Goal: Book appointment/travel/reservation

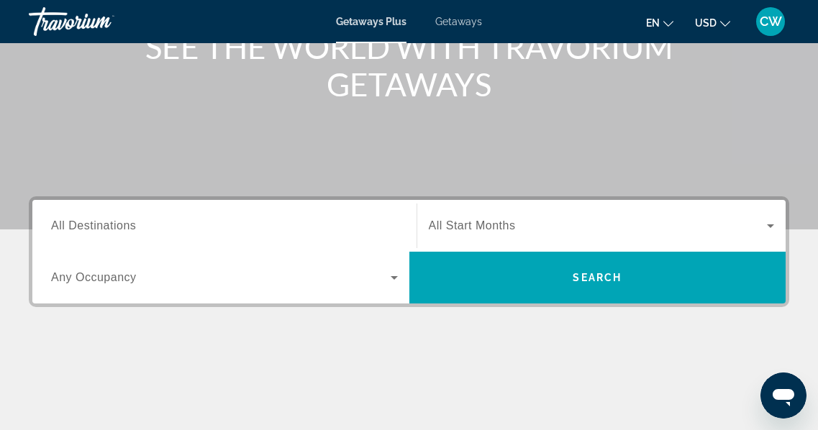
scroll to position [206, 0]
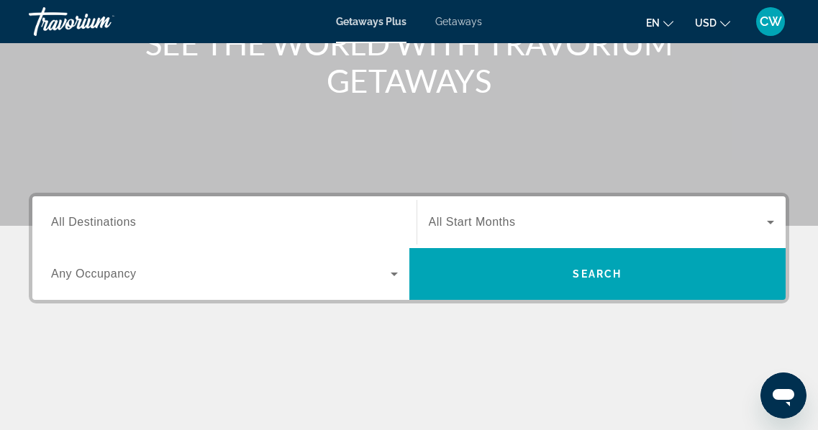
click at [75, 221] on span "All Destinations" at bounding box center [93, 222] width 85 height 12
click at [75, 221] on input "Destination All Destinations" at bounding box center [224, 222] width 347 height 17
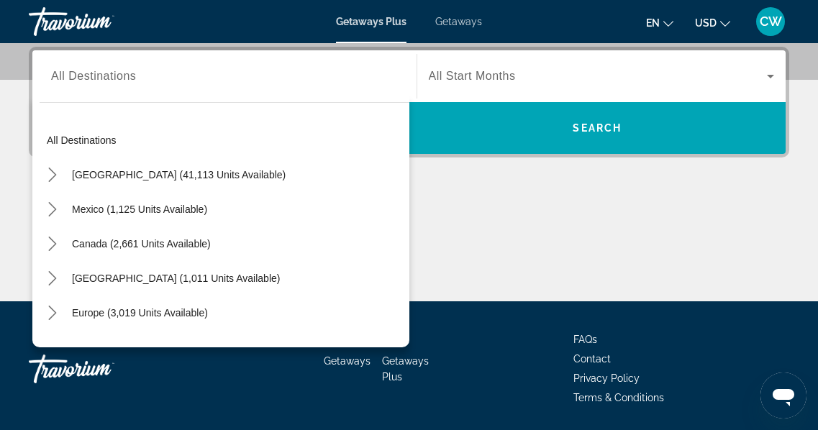
scroll to position [0, 0]
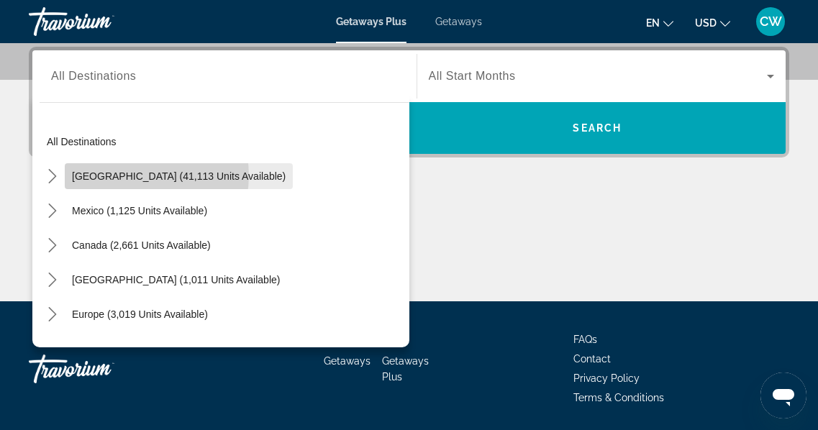
click at [142, 176] on span "[GEOGRAPHIC_DATA] (41,113 units available)" at bounding box center [179, 177] width 214 height 12
type input "**********"
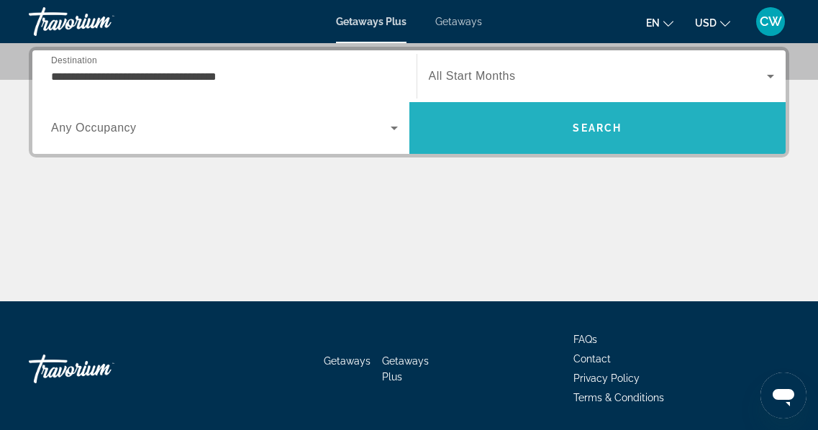
click at [599, 128] on span "Search" at bounding box center [597, 128] width 49 height 12
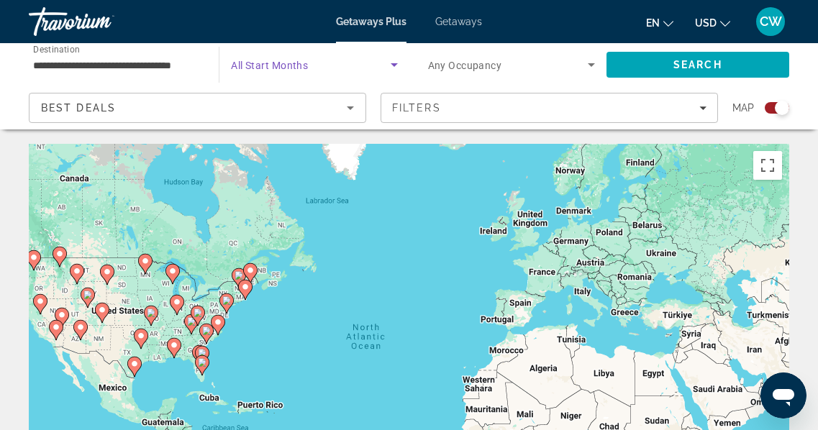
click at [393, 64] on icon "Search widget" at bounding box center [394, 65] width 7 height 4
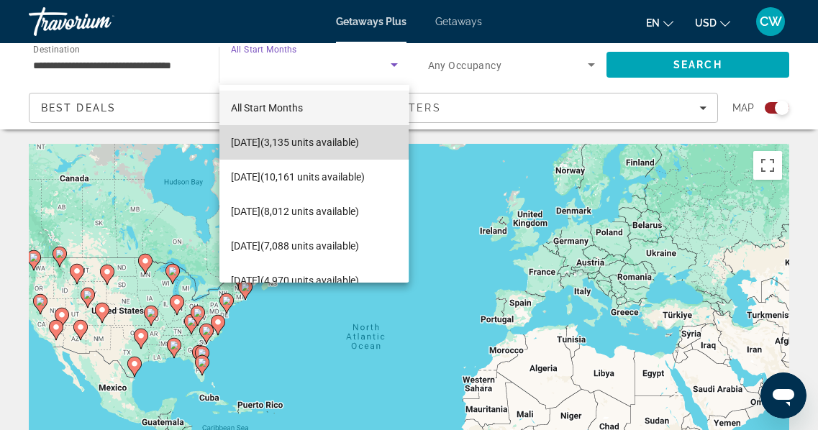
click at [330, 134] on span "[DATE] (3,135 units available)" at bounding box center [295, 142] width 128 height 17
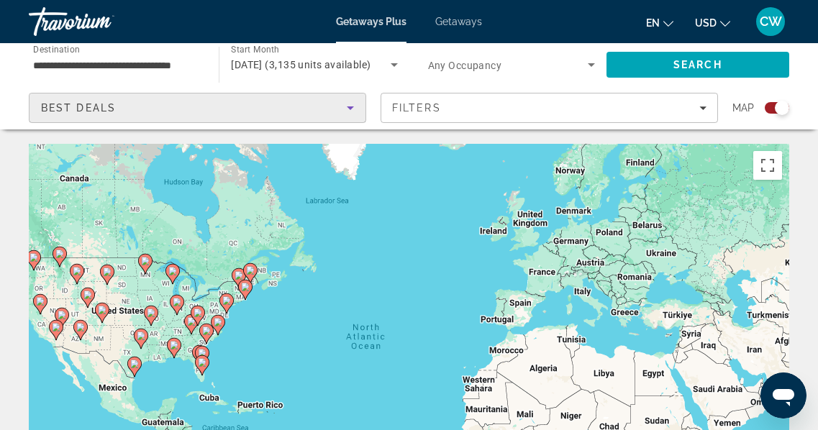
click at [143, 104] on div "Best Deals" at bounding box center [194, 107] width 306 height 17
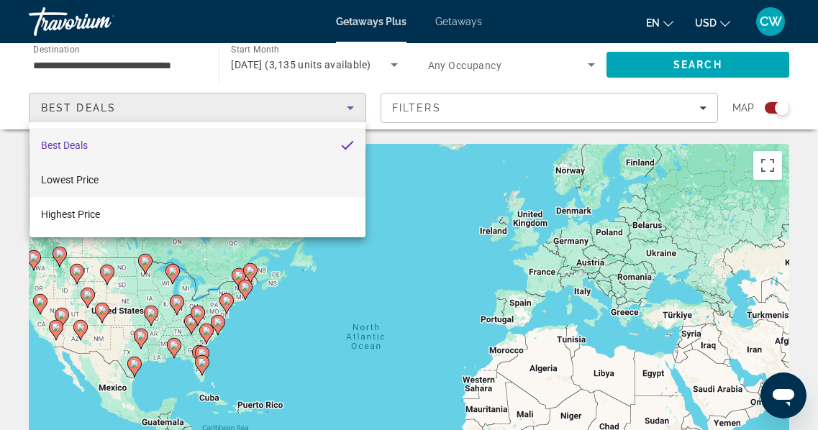
click at [253, 179] on mat-option "Lowest Price" at bounding box center [198, 180] width 336 height 35
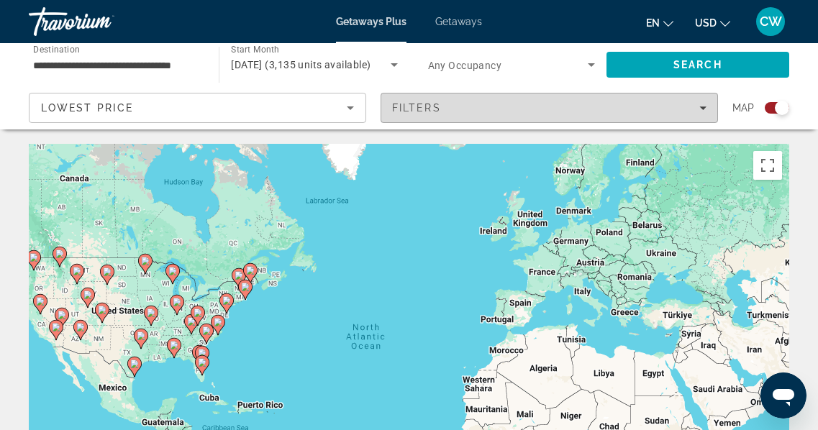
click at [606, 109] on div "Filters" at bounding box center [549, 108] width 314 height 12
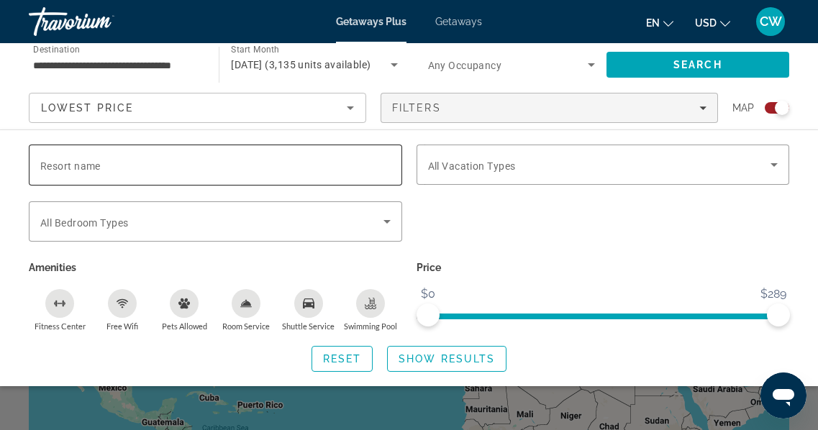
click at [88, 165] on span "Resort name" at bounding box center [70, 166] width 60 height 12
click at [88, 165] on input "Resort name" at bounding box center [215, 165] width 350 height 17
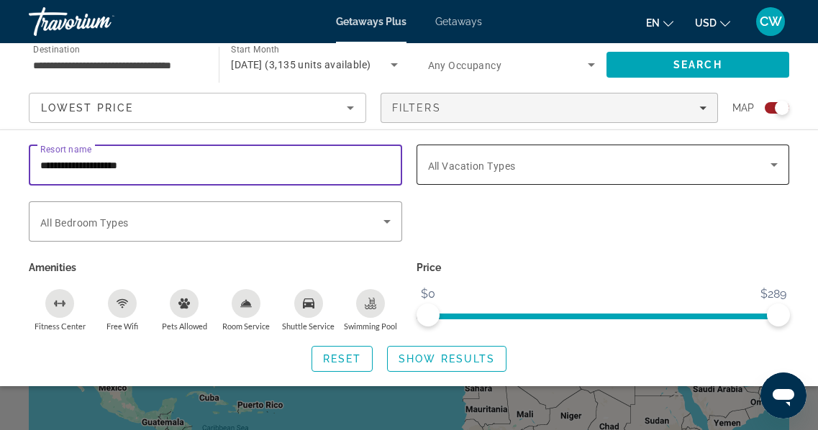
type input "**********"
click at [350, 188] on div "Search widget" at bounding box center [215, 194] width 373 height 16
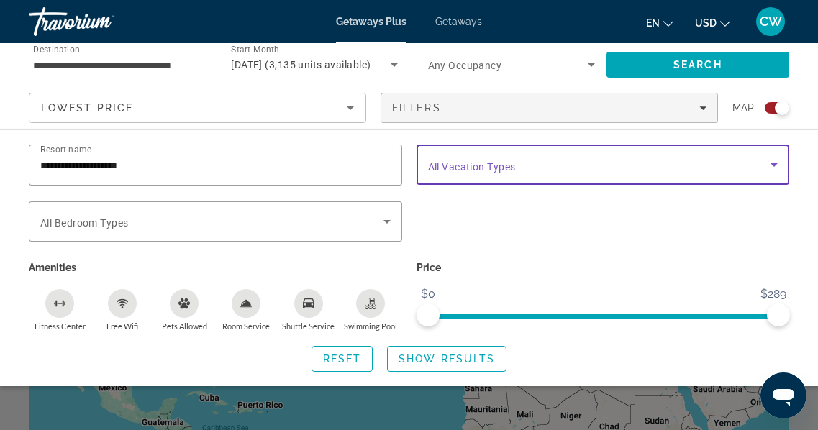
click at [774, 165] on icon "Search widget" at bounding box center [774, 165] width 7 height 4
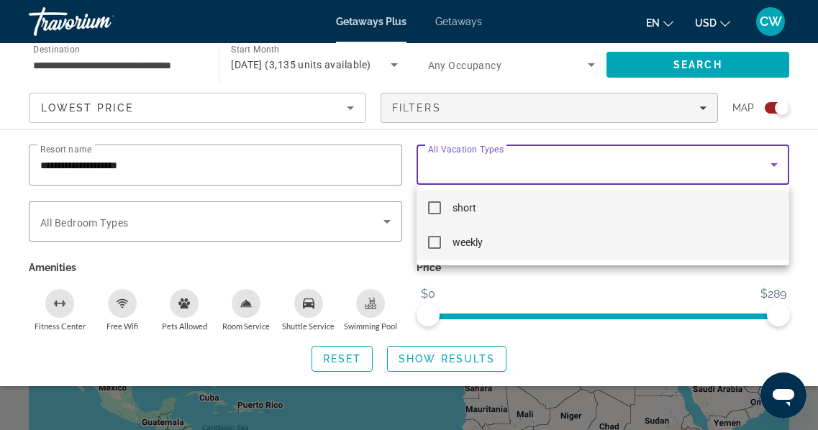
click at [435, 241] on mat-pseudo-checkbox at bounding box center [434, 242] width 13 height 13
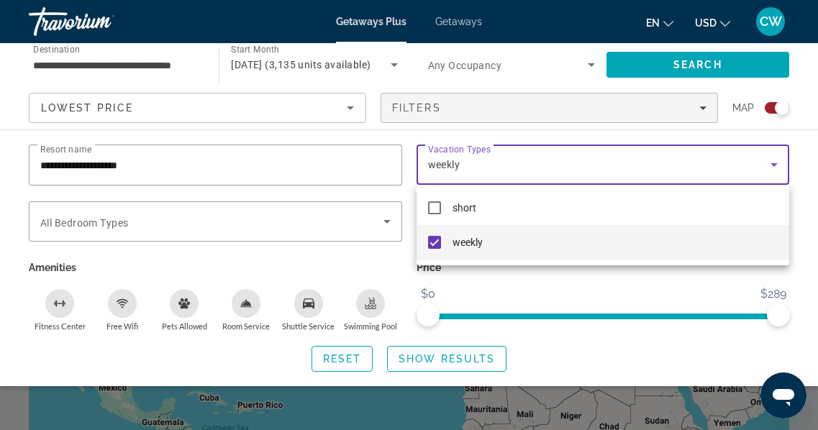
click at [758, 63] on div at bounding box center [409, 215] width 818 height 430
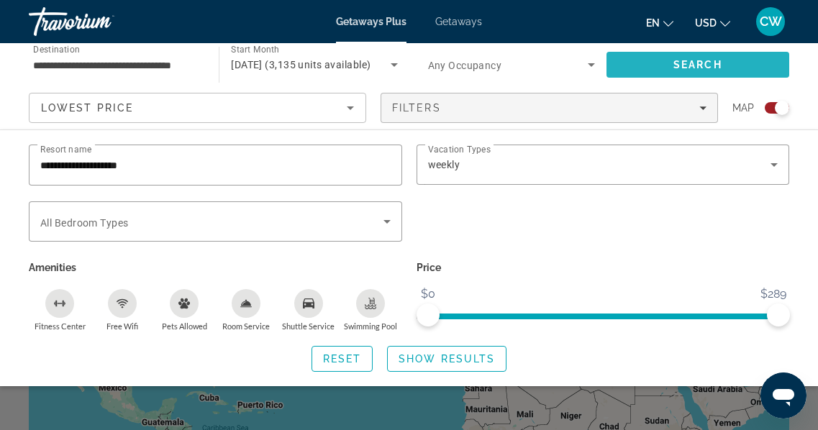
click at [737, 63] on span "Search" at bounding box center [698, 64] width 183 height 35
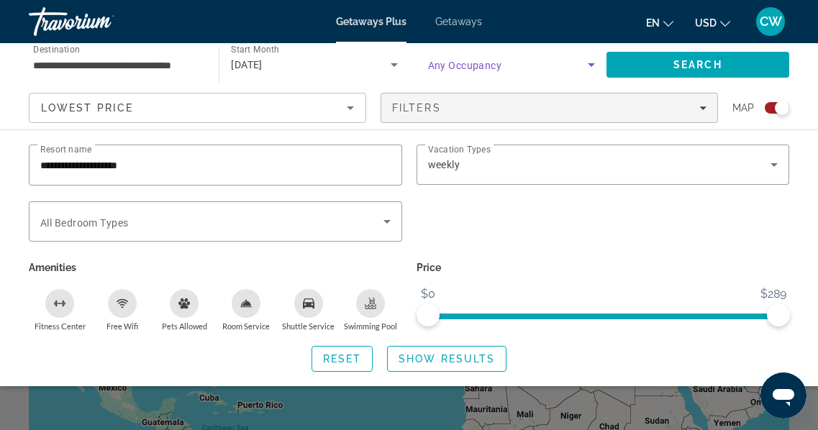
click at [591, 62] on icon "Search widget" at bounding box center [591, 64] width 17 height 17
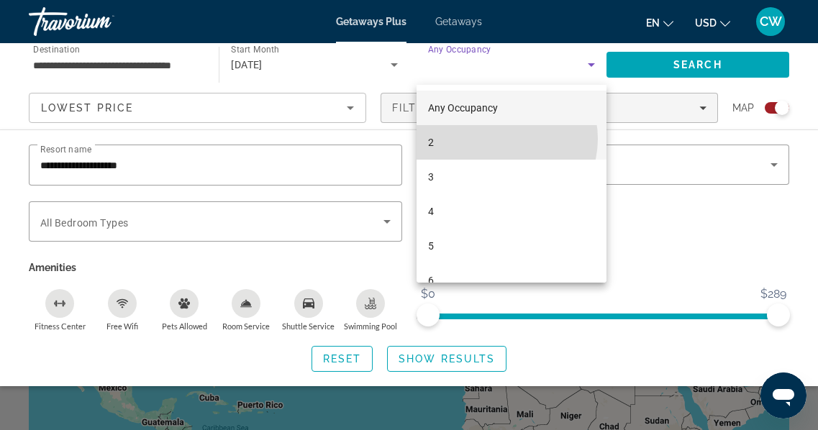
click at [502, 139] on mat-option "2" at bounding box center [512, 142] width 190 height 35
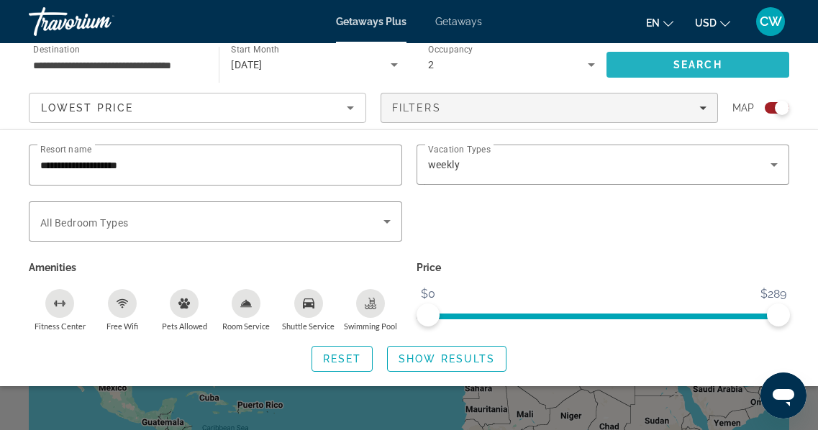
click at [648, 60] on span "Search" at bounding box center [698, 64] width 183 height 35
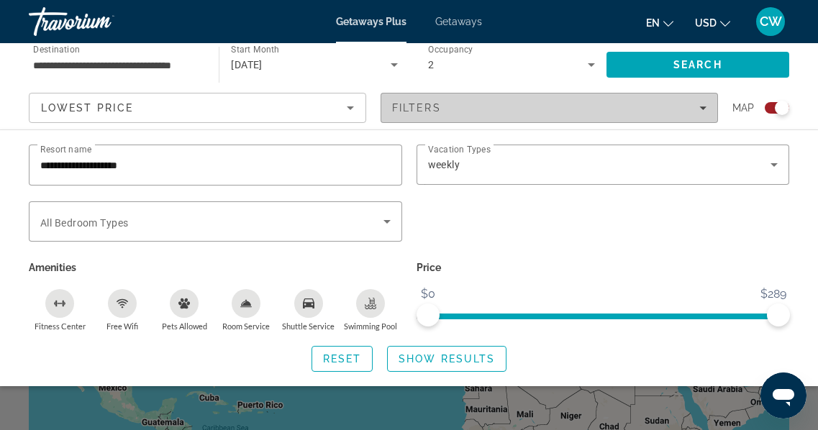
click at [610, 111] on div "Filters" at bounding box center [549, 108] width 314 height 12
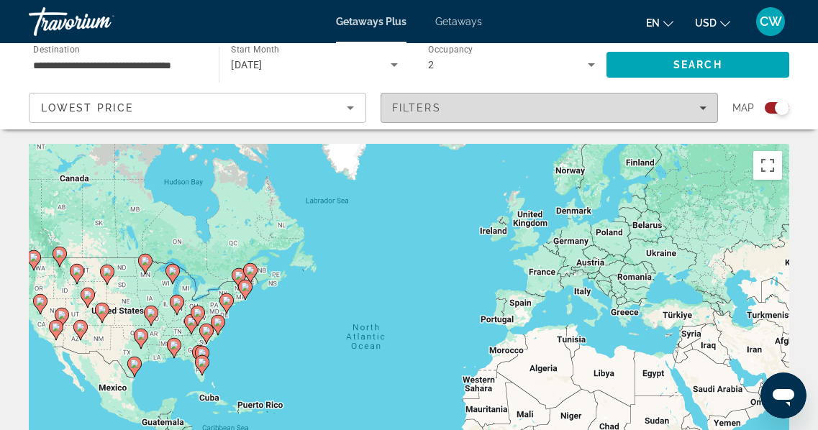
click at [703, 105] on icon "Filters" at bounding box center [702, 107] width 7 height 7
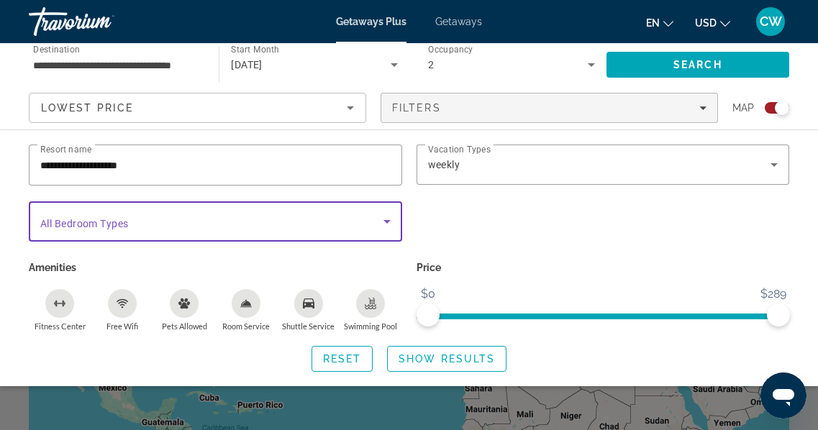
click at [389, 220] on icon "Search widget" at bounding box center [387, 222] width 7 height 4
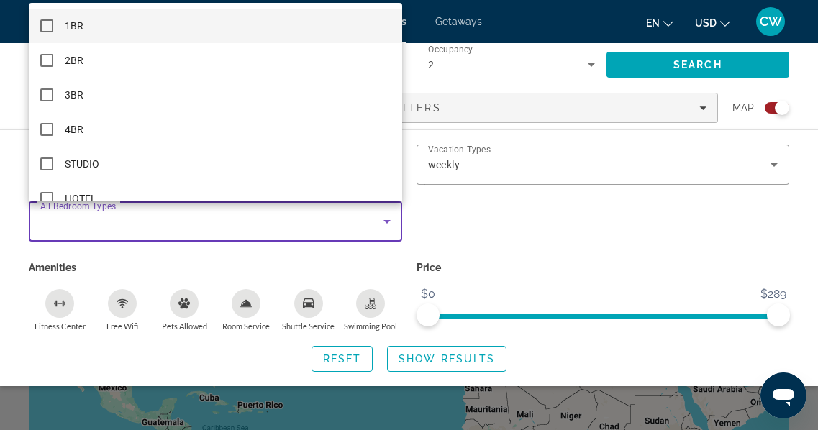
click at [508, 99] on div at bounding box center [409, 215] width 818 height 430
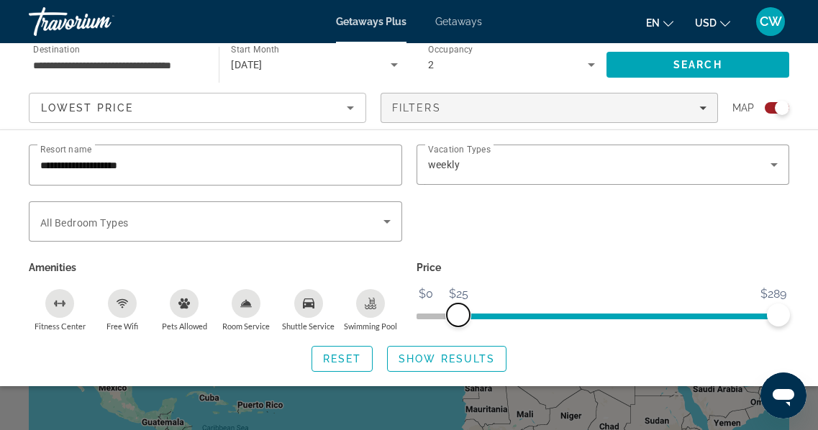
drag, startPoint x: 437, startPoint y: 314, endPoint x: 458, endPoint y: 316, distance: 21.7
click at [458, 316] on span "ngx-slider" at bounding box center [458, 315] width 23 height 23
drag, startPoint x: 459, startPoint y: 317, endPoint x: 412, endPoint y: 314, distance: 46.9
click at [412, 314] on div "Price $0 $289 $0 $289" at bounding box center [603, 295] width 388 height 74
drag, startPoint x: 768, startPoint y: 314, endPoint x: 799, endPoint y: 310, distance: 31.9
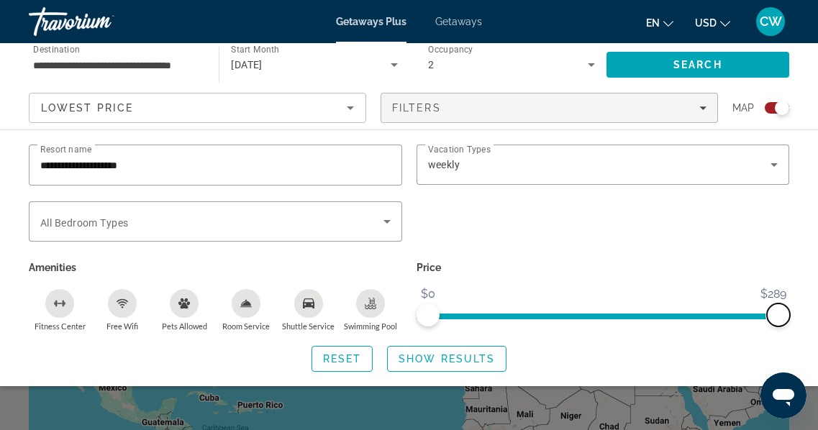
click at [799, 310] on div "**********" at bounding box center [409, 258] width 818 height 227
click at [485, 225] on div "Search widget" at bounding box center [603, 229] width 388 height 56
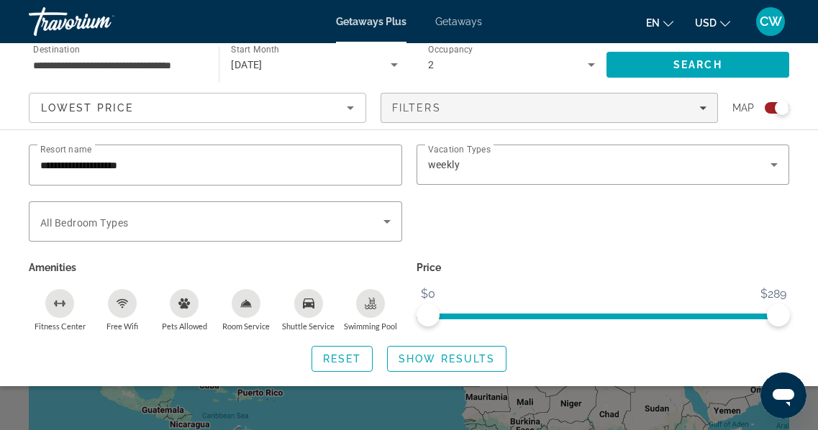
scroll to position [3, 0]
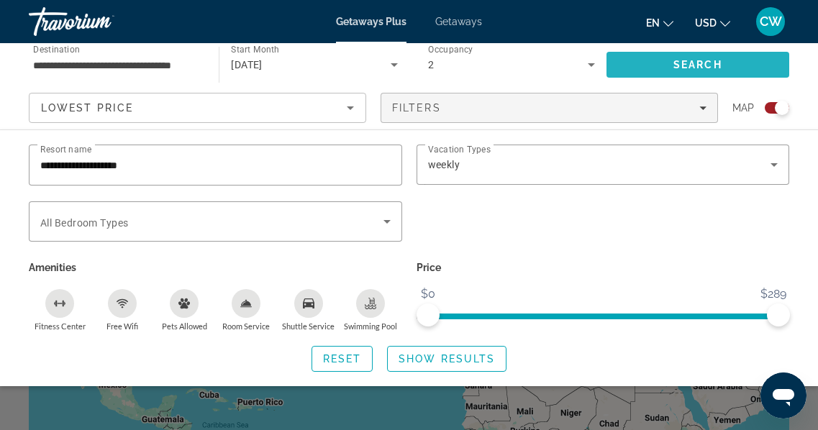
click at [672, 67] on span "Search" at bounding box center [698, 64] width 183 height 35
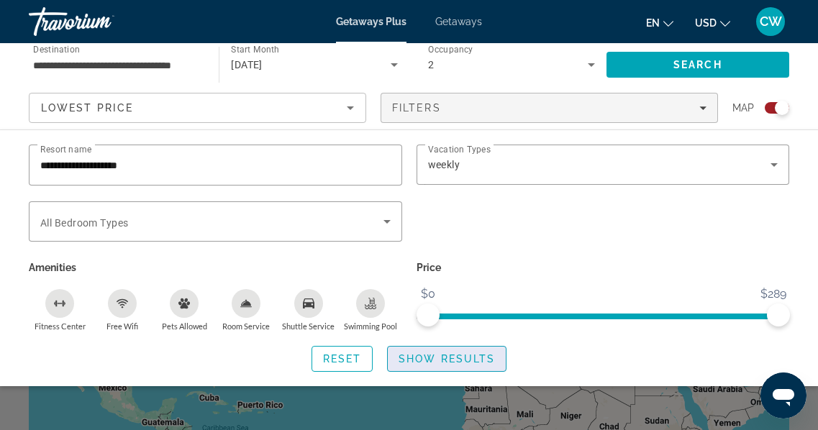
click at [464, 358] on span "Show Results" at bounding box center [447, 359] width 96 height 12
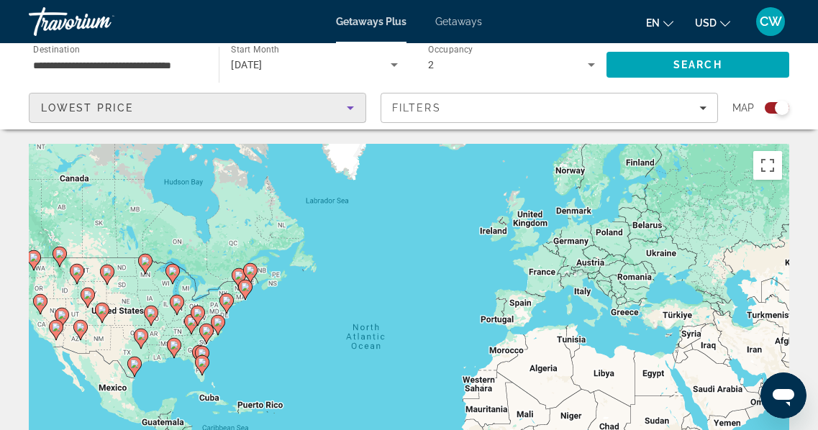
click at [353, 105] on icon "Sort by" at bounding box center [350, 107] width 17 height 17
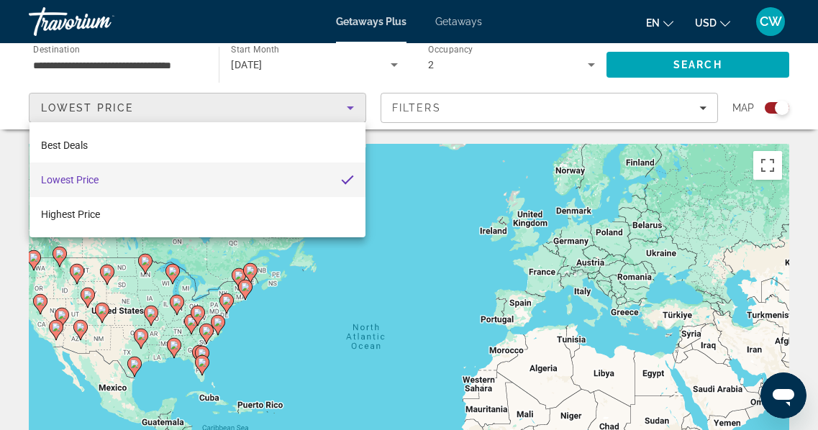
click at [353, 105] on div at bounding box center [409, 215] width 818 height 430
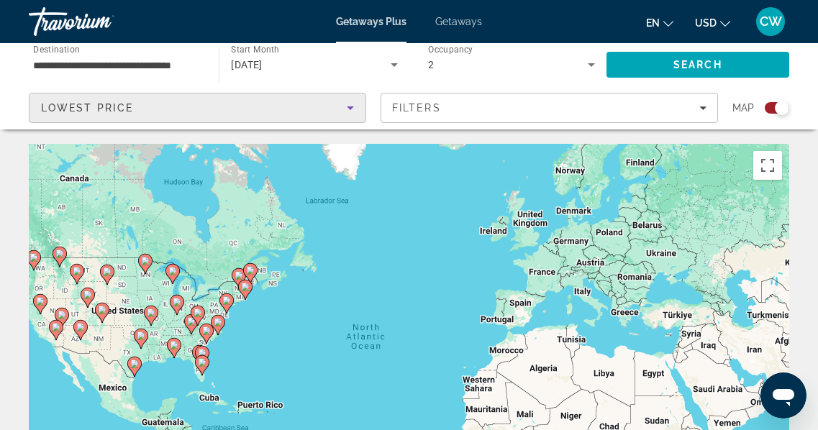
click at [353, 105] on icon "Sort by" at bounding box center [350, 107] width 17 height 17
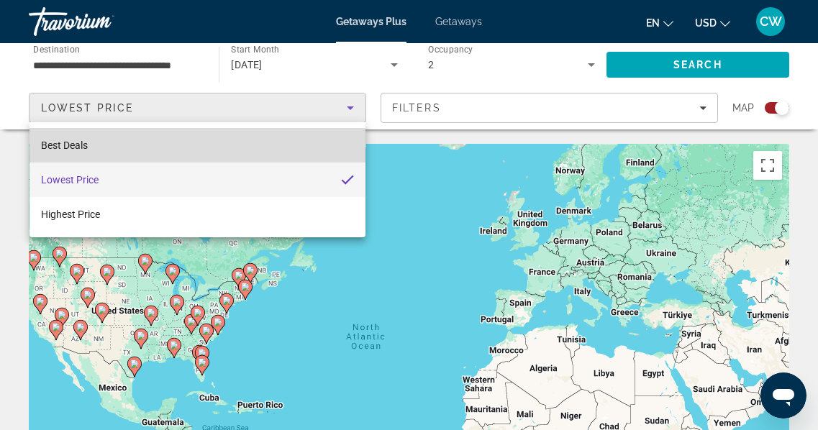
click at [321, 144] on mat-option "Best Deals" at bounding box center [198, 145] width 336 height 35
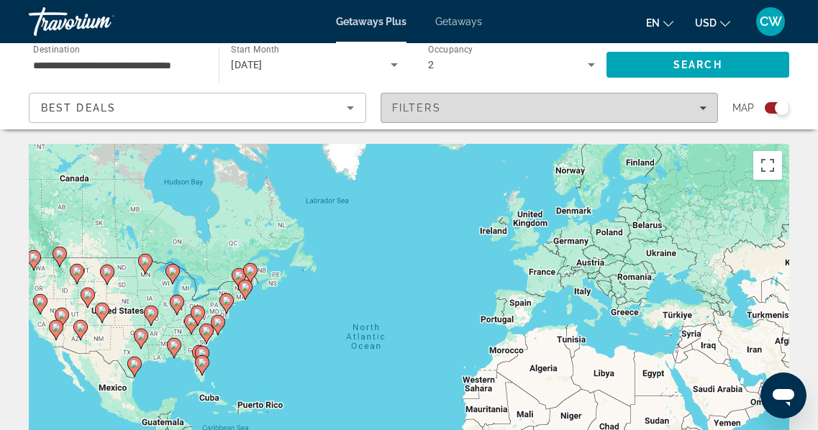
click at [702, 107] on icon "Filters" at bounding box center [702, 107] width 7 height 7
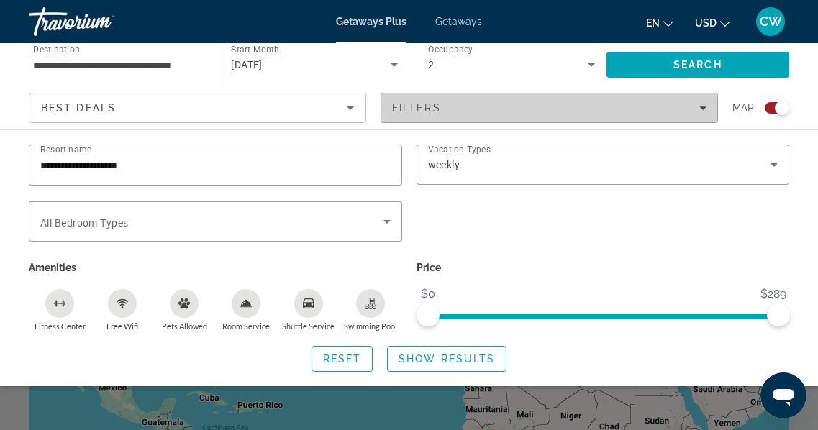
click at [702, 107] on icon "Filters" at bounding box center [702, 107] width 7 height 7
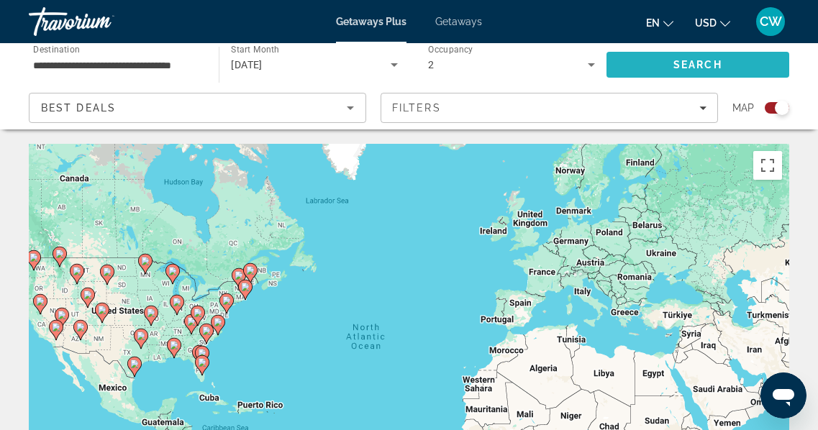
click at [699, 59] on span "Search" at bounding box center [698, 65] width 49 height 12
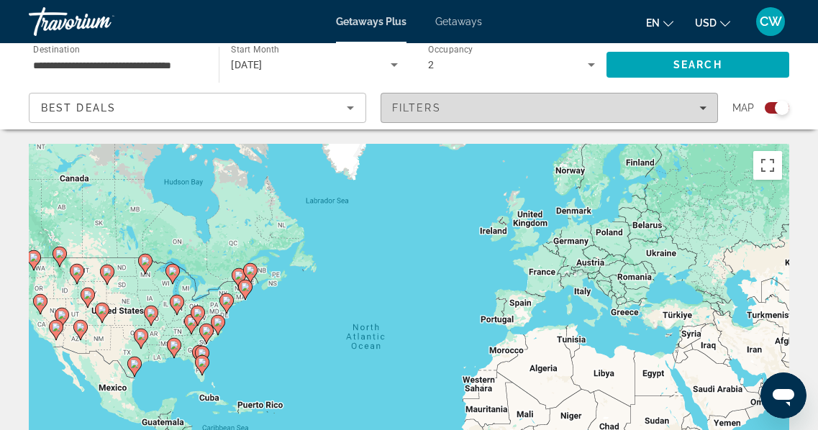
click at [435, 111] on span "Filters" at bounding box center [416, 108] width 49 height 12
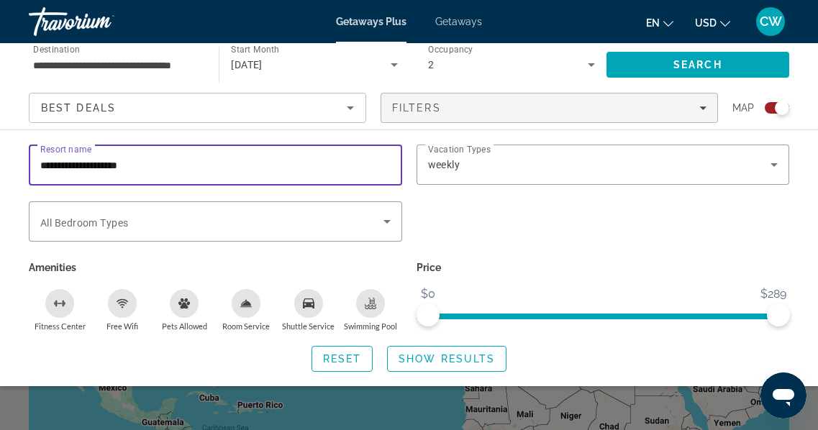
drag, startPoint x: 212, startPoint y: 165, endPoint x: 14, endPoint y: 154, distance: 197.5
click at [16, 154] on div "**********" at bounding box center [409, 258] width 818 height 227
click at [15, 154] on div "**********" at bounding box center [409, 258] width 818 height 227
drag, startPoint x: 173, startPoint y: 165, endPoint x: 42, endPoint y: 159, distance: 131.1
click at [42, 159] on input "**********" at bounding box center [215, 165] width 350 height 17
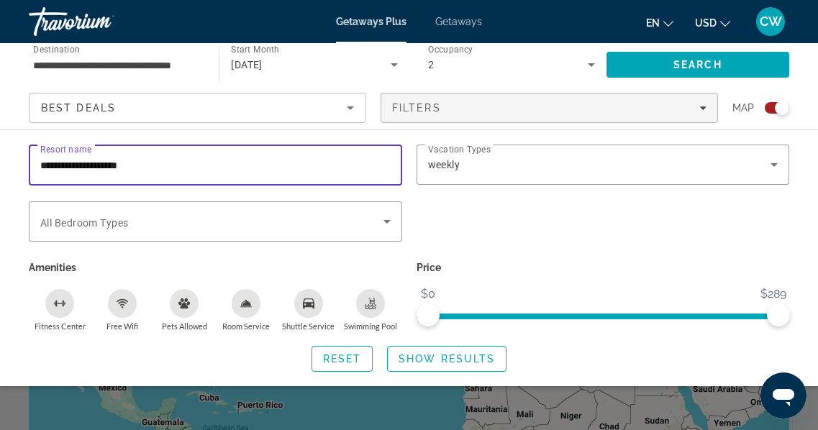
click at [93, 166] on input "**********" at bounding box center [215, 165] width 350 height 17
drag, startPoint x: 90, startPoint y: 166, endPoint x: 9, endPoint y: 160, distance: 81.5
click at [9, 160] on div "**********" at bounding box center [409, 258] width 818 height 227
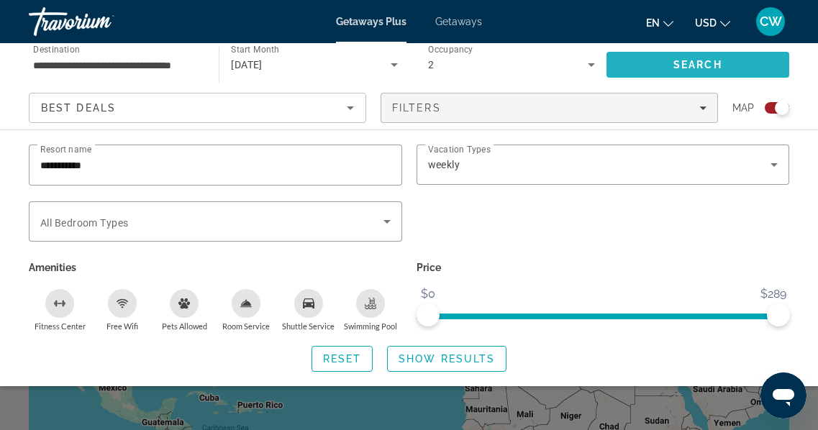
click at [673, 58] on span "Search" at bounding box center [698, 64] width 183 height 35
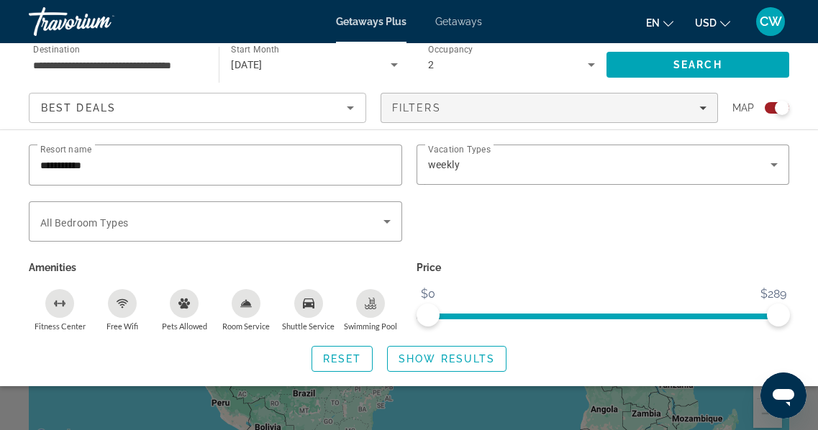
scroll to position [125, 0]
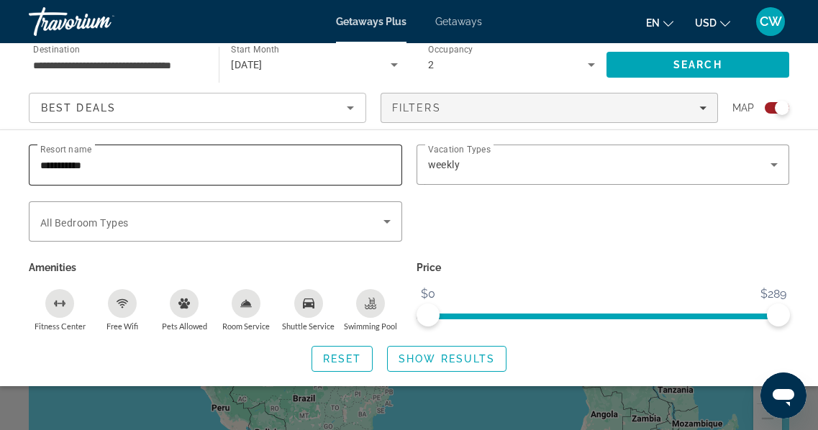
click at [337, 155] on div "**********" at bounding box center [215, 165] width 350 height 41
click at [109, 163] on input "**********" at bounding box center [215, 165] width 350 height 17
drag, startPoint x: 109, startPoint y: 163, endPoint x: 1, endPoint y: 155, distance: 108.3
click at [1, 155] on div "**********" at bounding box center [409, 258] width 818 height 227
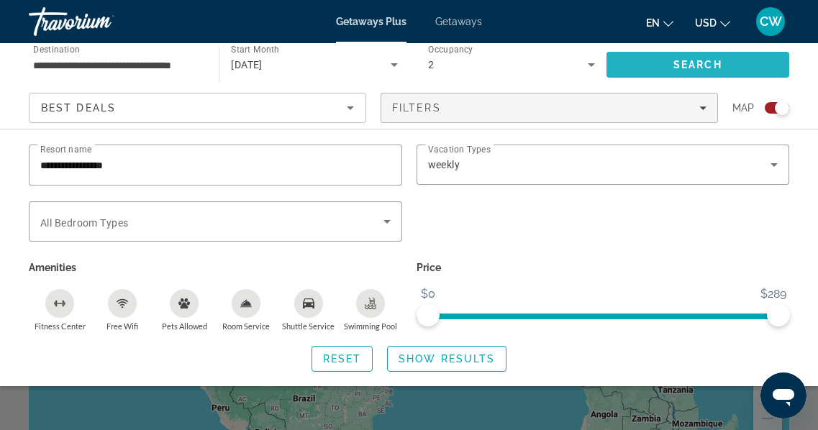
click at [669, 60] on span "Search" at bounding box center [698, 64] width 183 height 35
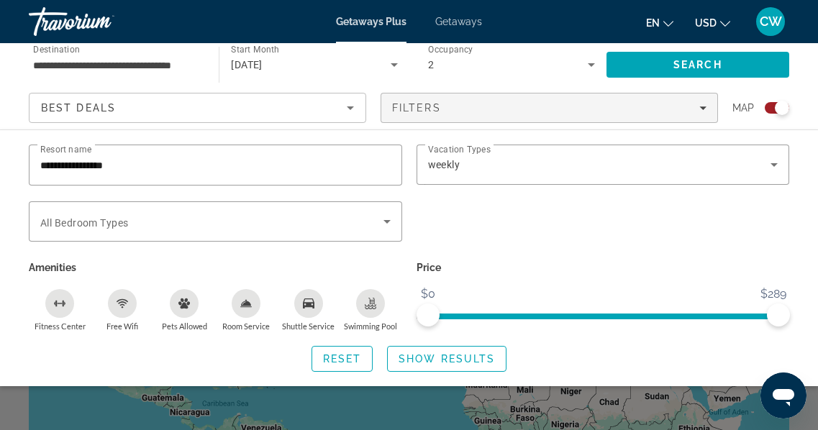
scroll to position [20, 0]
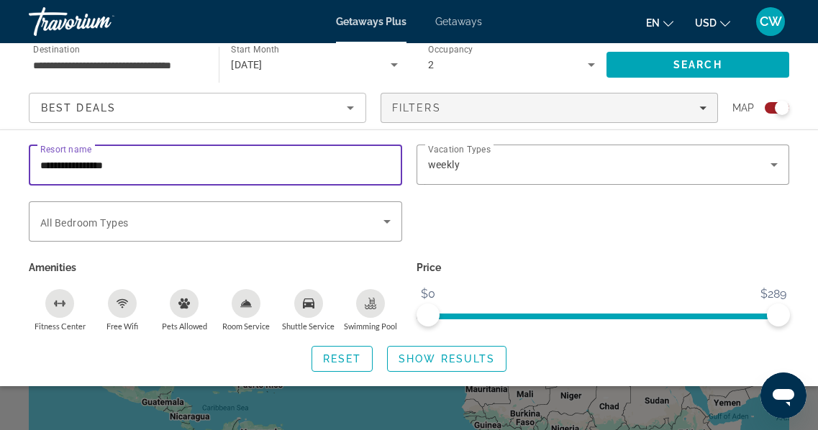
drag, startPoint x: 137, startPoint y: 166, endPoint x: 10, endPoint y: 162, distance: 126.7
click at [10, 162] on div "**********" at bounding box center [409, 258] width 818 height 227
type input "**********"
click at [674, 57] on span "Search" at bounding box center [698, 64] width 183 height 35
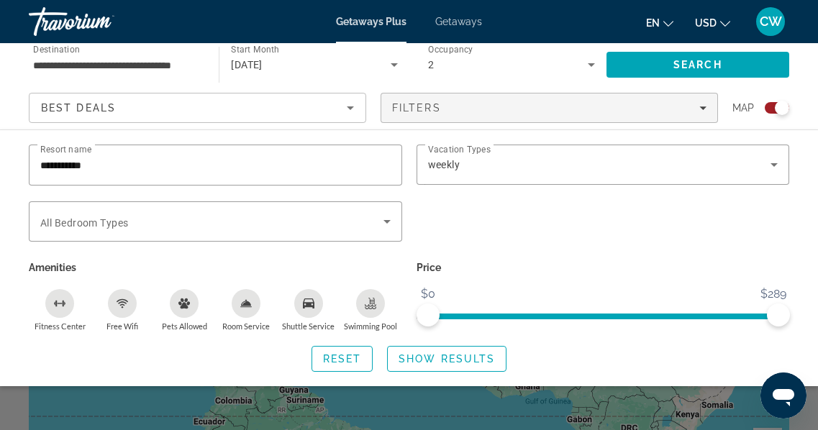
scroll to position [78, 0]
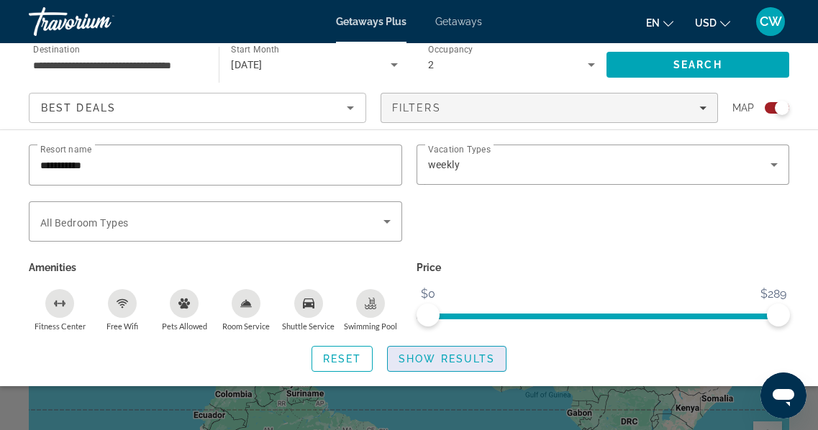
click at [458, 356] on span "Show Results" at bounding box center [447, 359] width 96 height 12
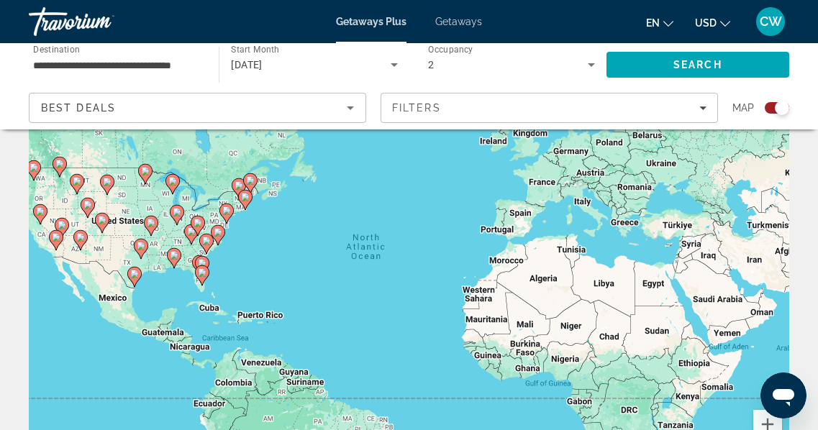
scroll to position [0, 0]
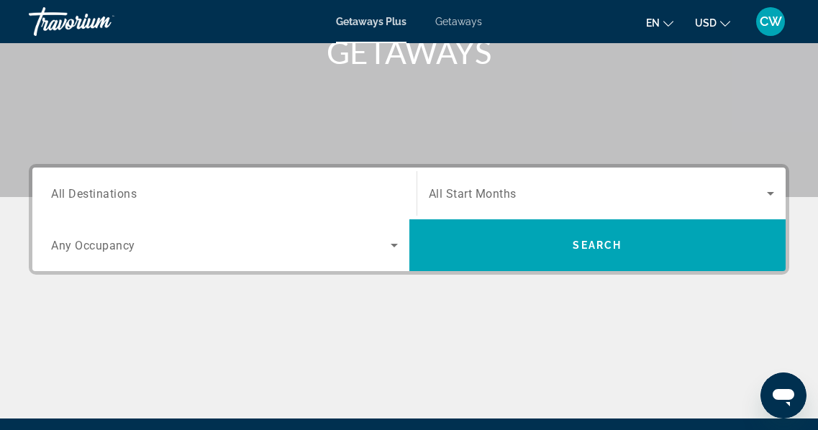
scroll to position [237, 0]
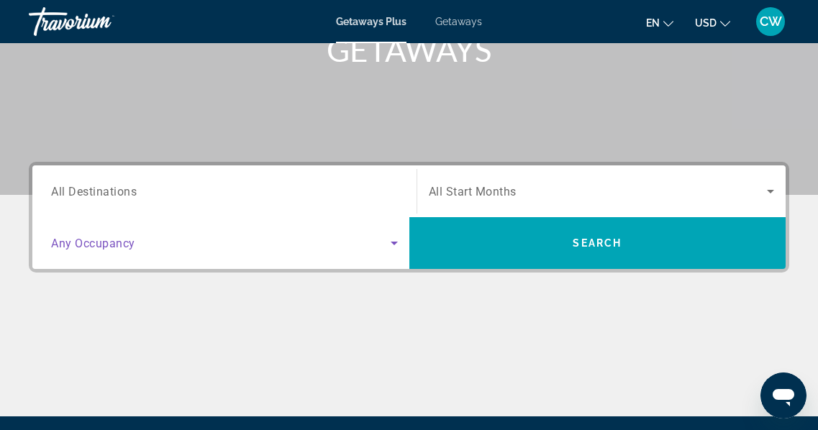
click at [398, 243] on icon "Search widget" at bounding box center [394, 243] width 17 height 17
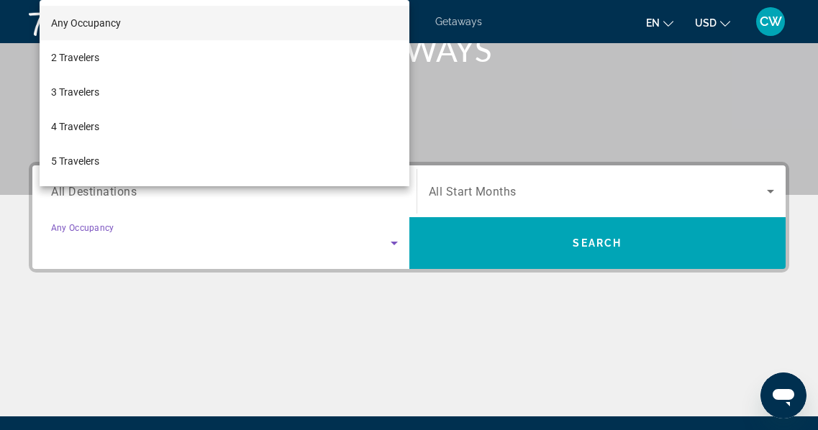
scroll to position [352, 0]
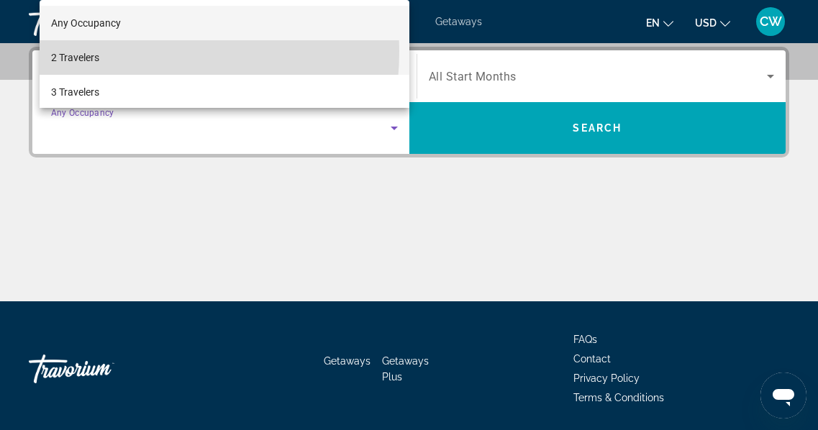
click at [111, 51] on mat-option "2 Travelers" at bounding box center [225, 57] width 370 height 35
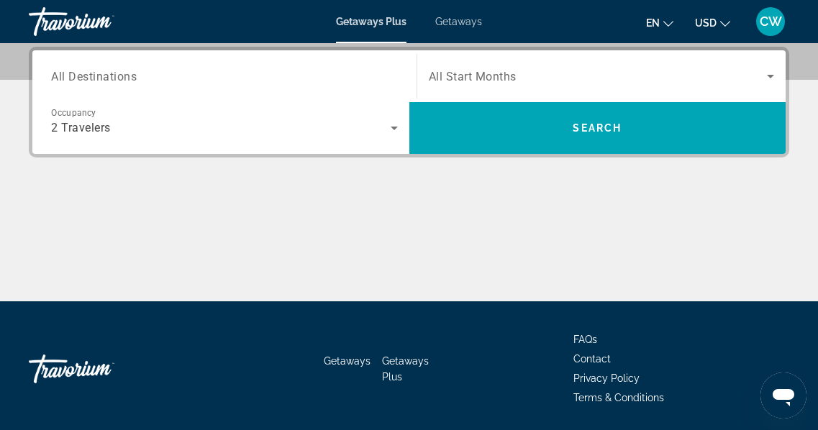
click at [475, 78] on span "All Start Months" at bounding box center [473, 77] width 88 height 14
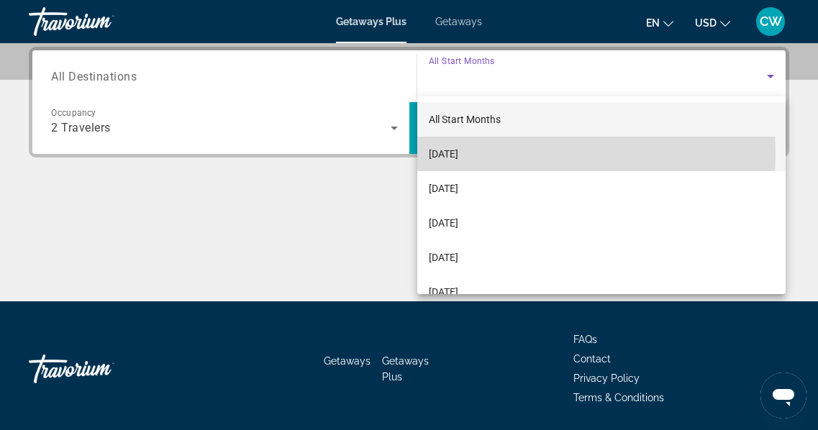
click at [458, 149] on span "[DATE]" at bounding box center [444, 153] width 30 height 17
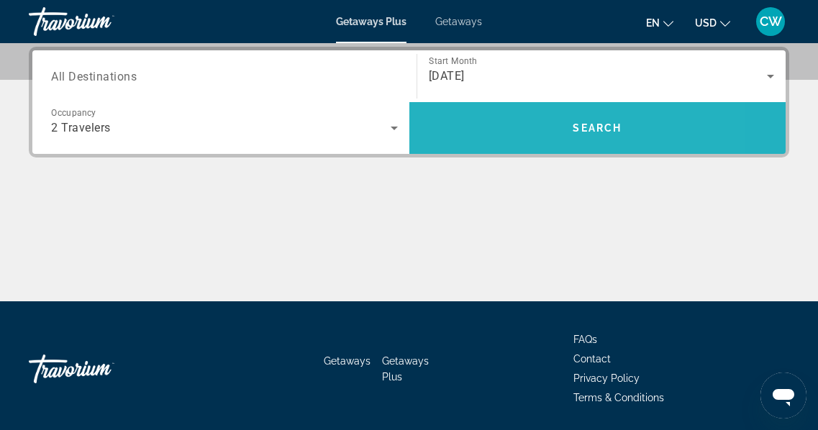
click at [491, 123] on span "Search" at bounding box center [597, 128] width 377 height 35
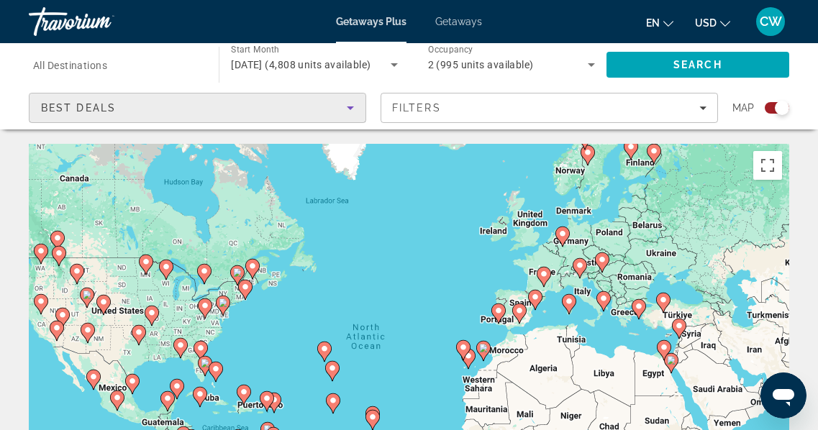
click at [352, 105] on icon "Sort by" at bounding box center [350, 107] width 17 height 17
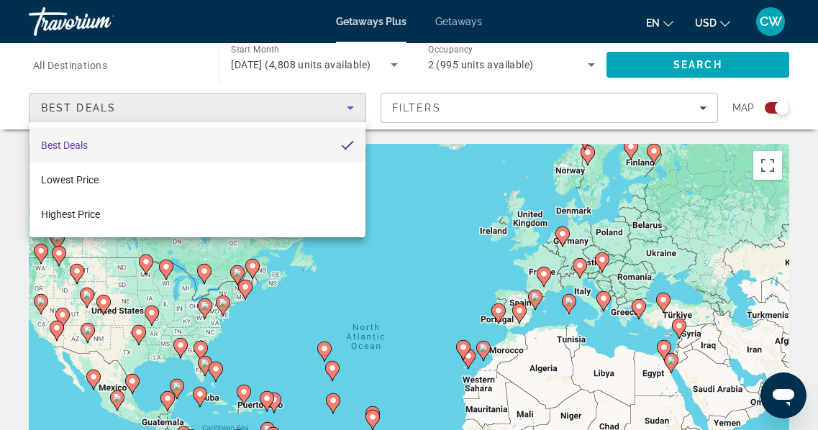
click at [307, 142] on mat-option "Best Deals" at bounding box center [198, 145] width 336 height 35
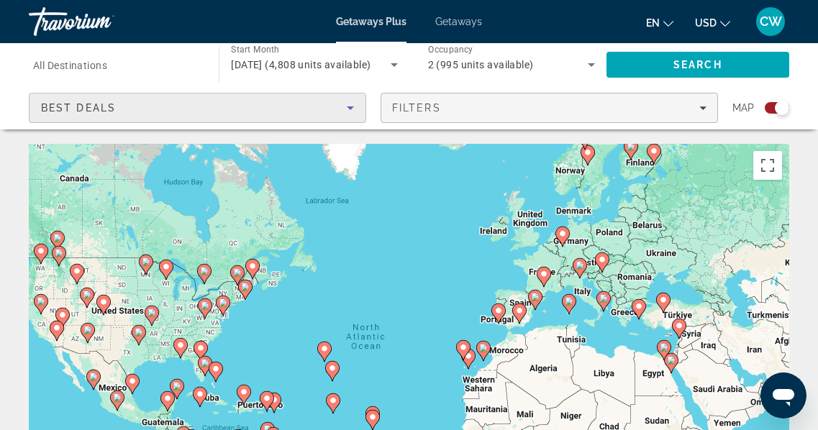
click at [425, 107] on span "Filters" at bounding box center [416, 108] width 49 height 12
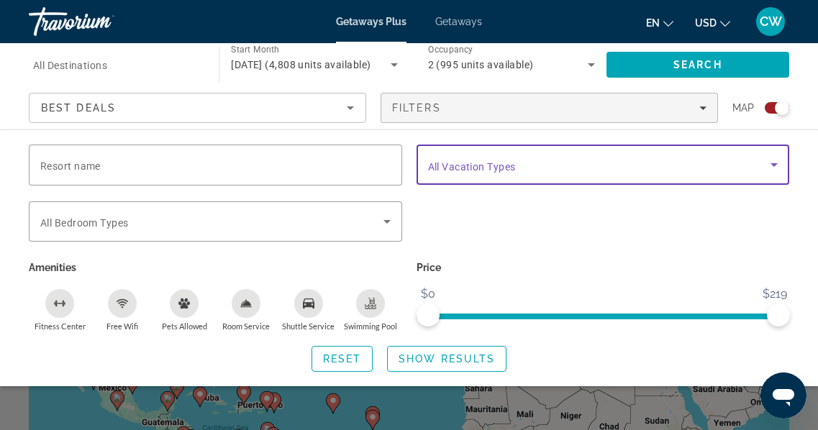
click at [774, 164] on icon "Search widget" at bounding box center [774, 165] width 7 height 4
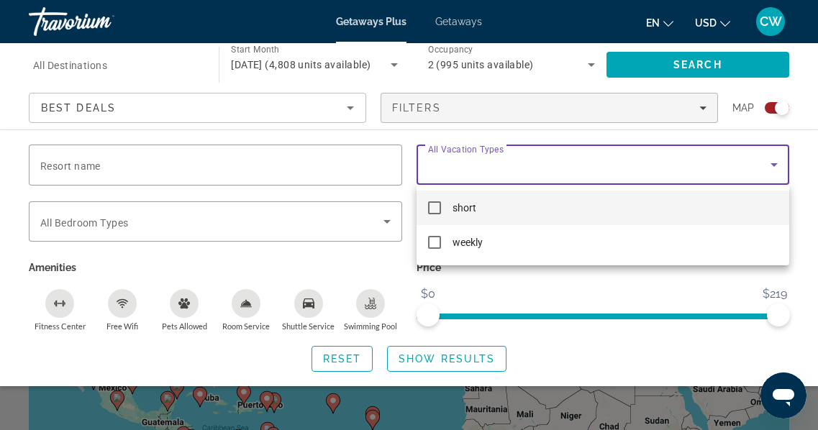
click at [389, 220] on div at bounding box center [409, 215] width 818 height 430
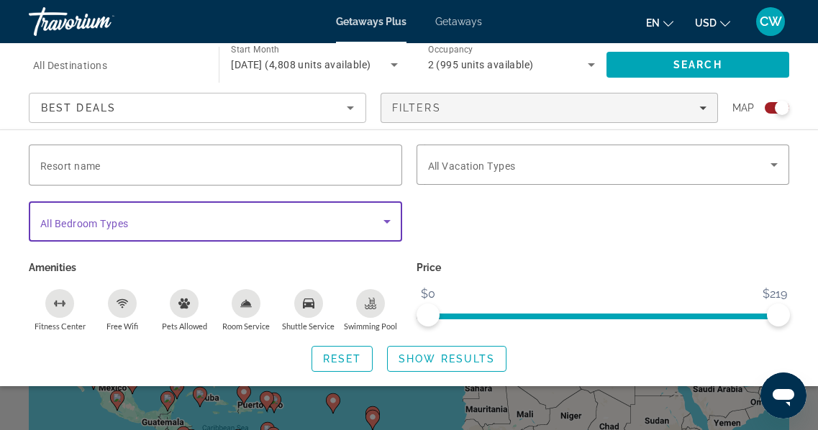
click at [386, 220] on icon "Search widget" at bounding box center [387, 222] width 7 height 4
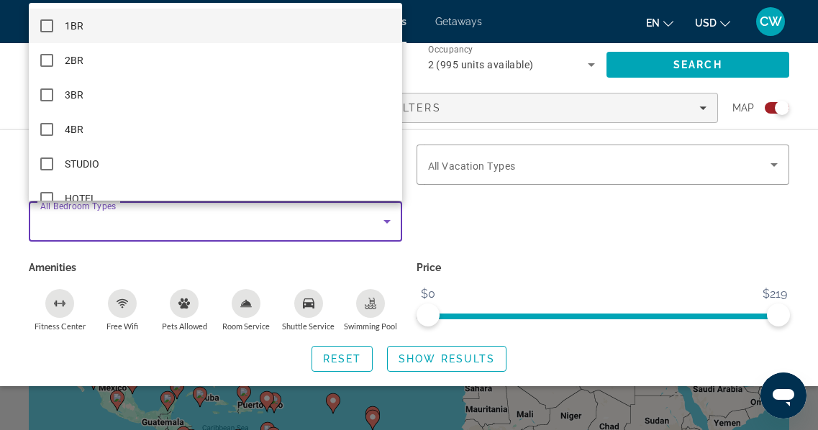
click at [83, 29] on mat-option "1BR" at bounding box center [215, 26] width 373 height 35
click at [524, 221] on div at bounding box center [409, 215] width 818 height 430
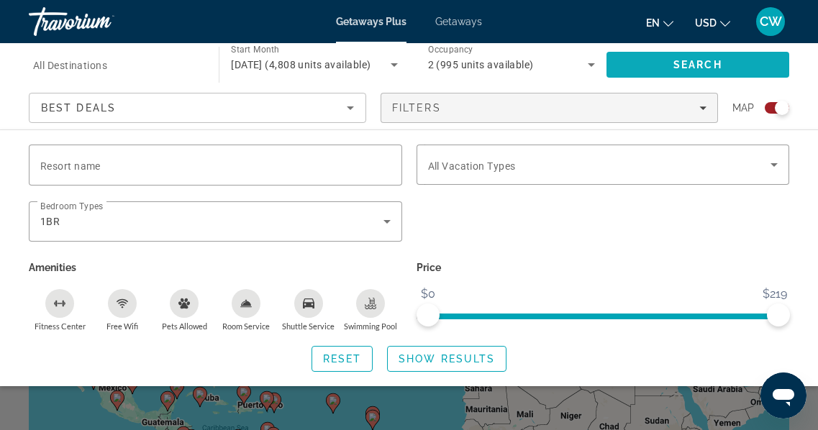
click at [746, 63] on span "Search" at bounding box center [698, 64] width 183 height 35
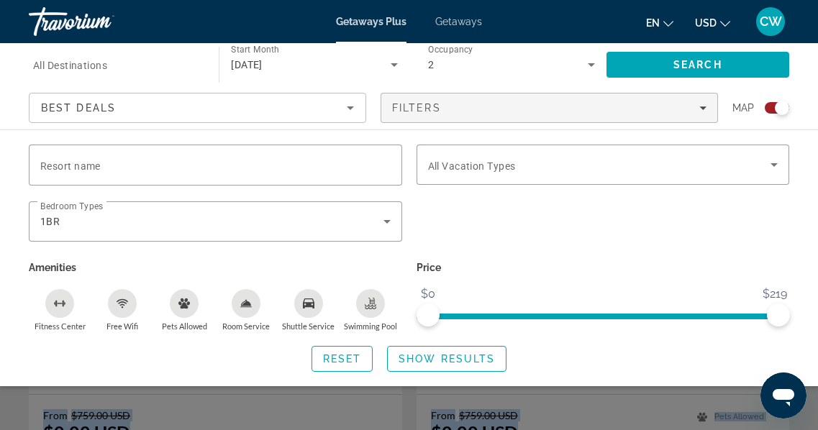
scroll to position [488, 0]
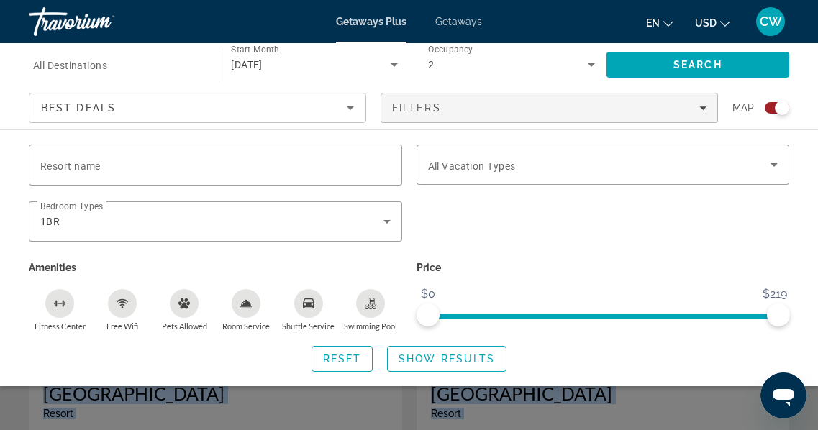
drag, startPoint x: 828, startPoint y: 49, endPoint x: 828, endPoint y: 76, distance: 27.3
click at [729, 63] on span "Search" at bounding box center [698, 64] width 183 height 35
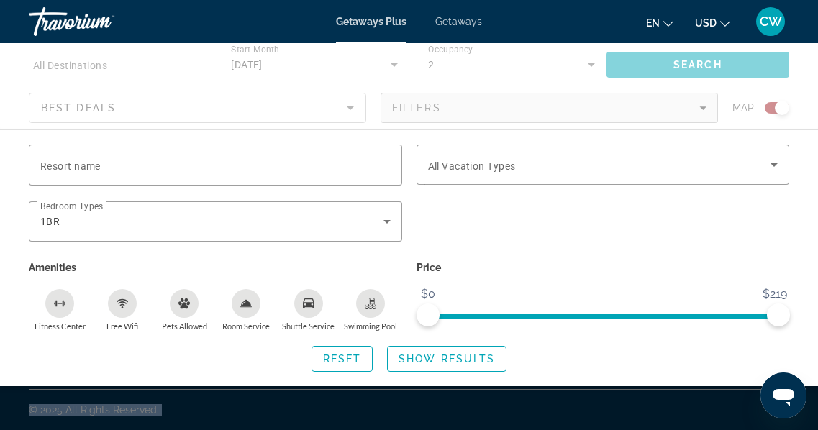
scroll to position [0, 0]
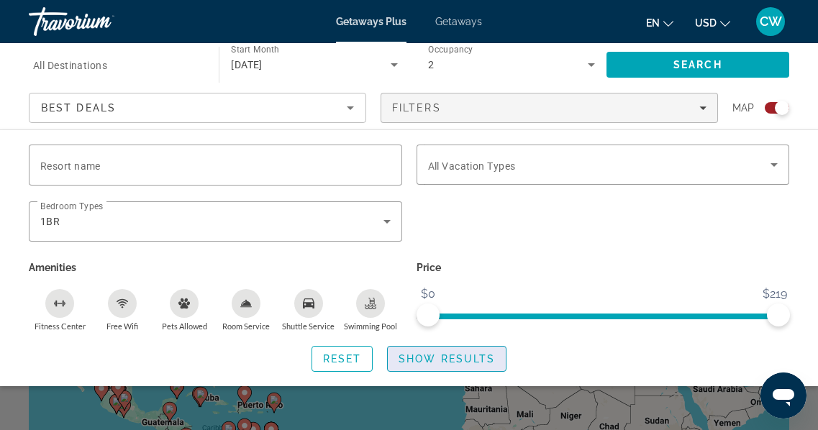
click at [443, 355] on span "Show Results" at bounding box center [447, 359] width 96 height 12
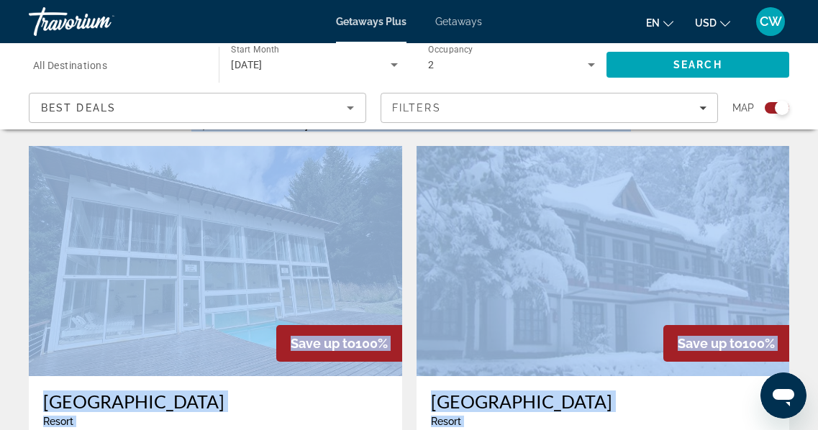
scroll to position [461, 0]
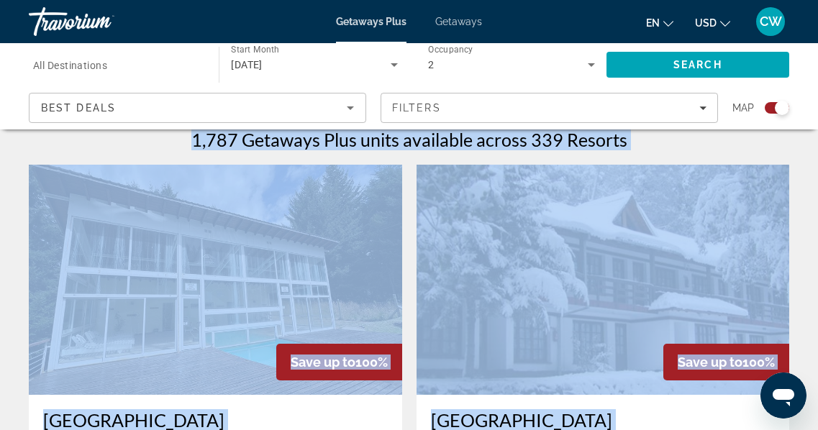
click at [592, 196] on img "Main content" at bounding box center [603, 280] width 373 height 230
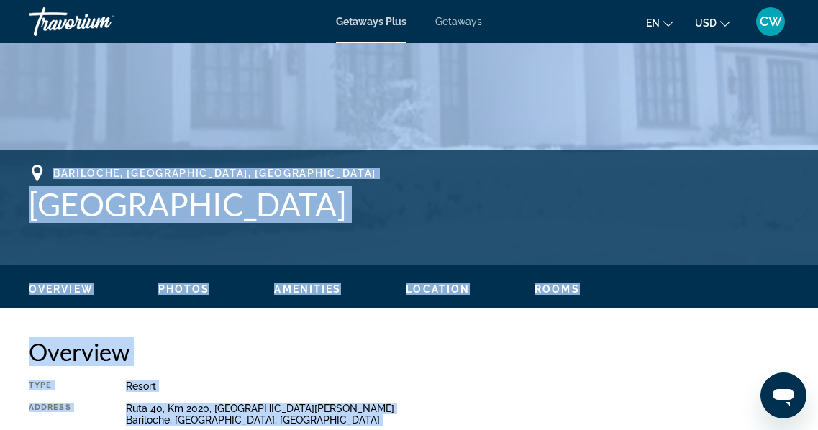
scroll to position [753, 0]
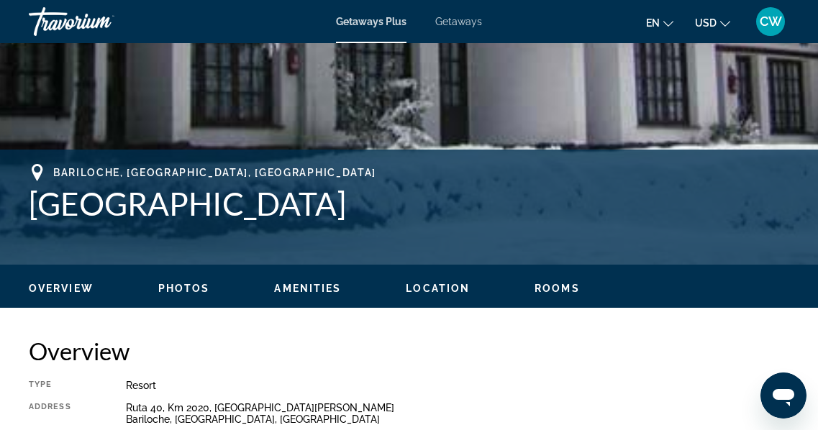
scroll to position [452, 0]
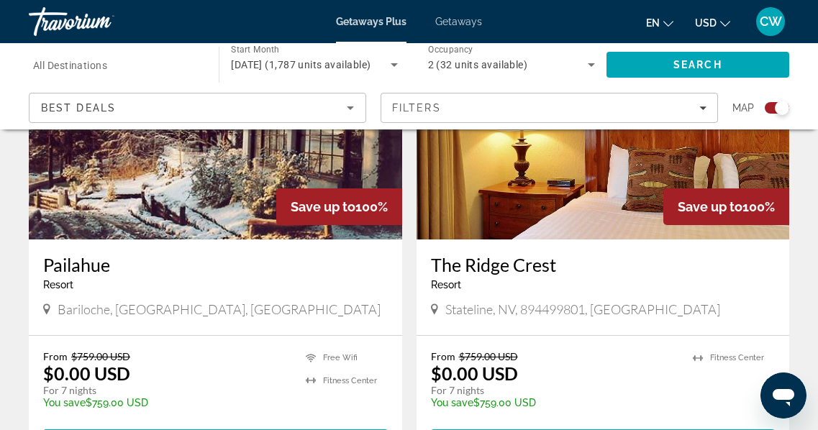
scroll to position [2126, 0]
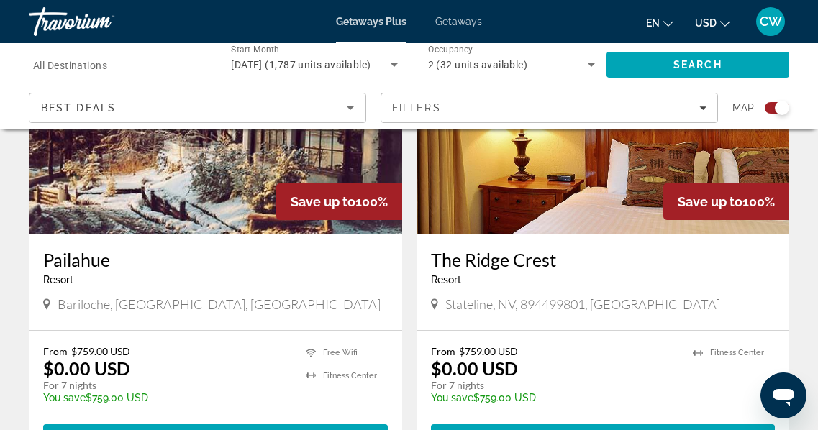
scroll to position [2124, 0]
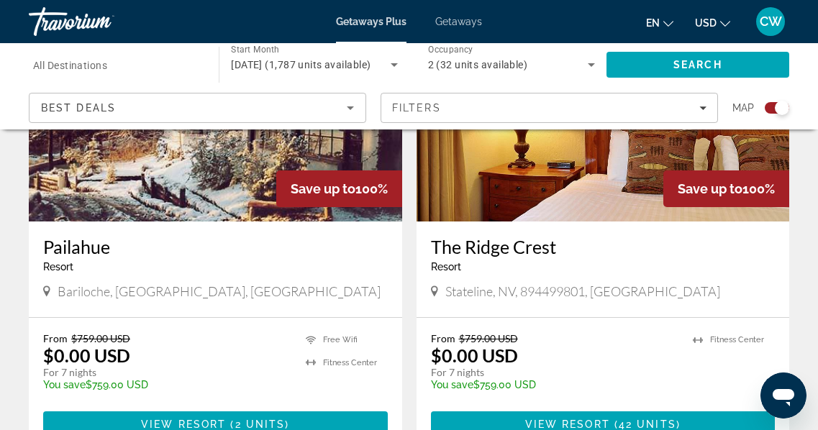
drag, startPoint x: 828, startPoint y: 191, endPoint x: 810, endPoint y: 263, distance: 74.2
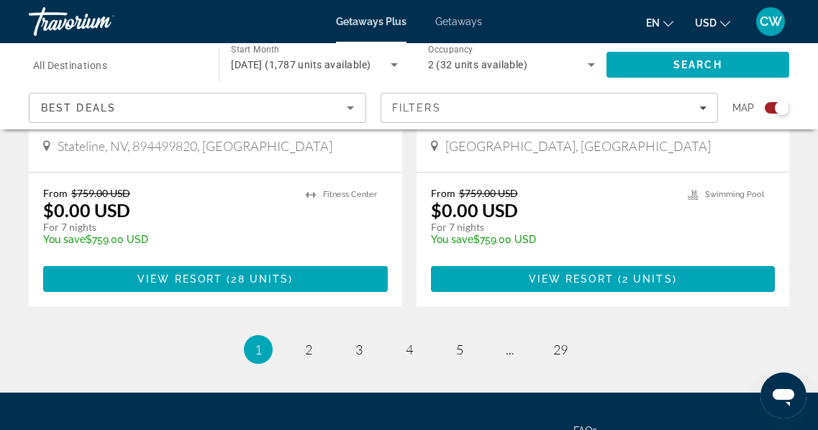
scroll to position [3255, 0]
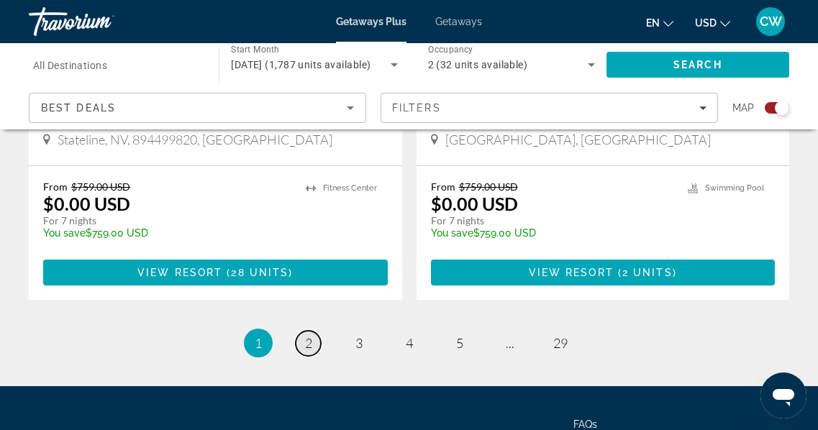
click at [311, 343] on span "2" at bounding box center [308, 343] width 7 height 16
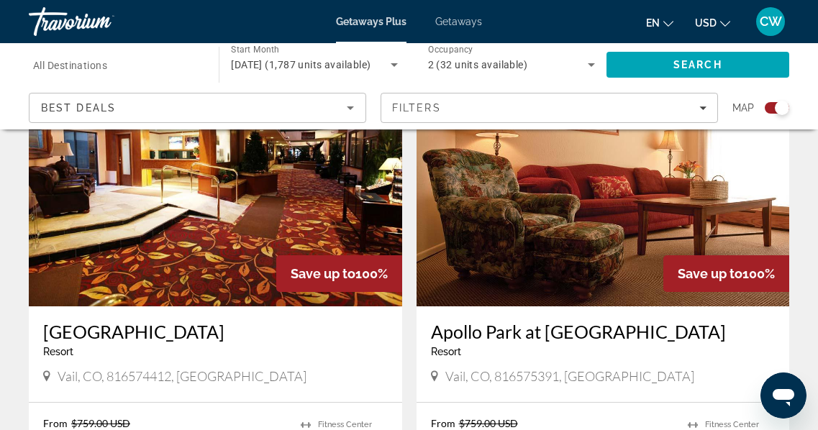
scroll to position [569, 0]
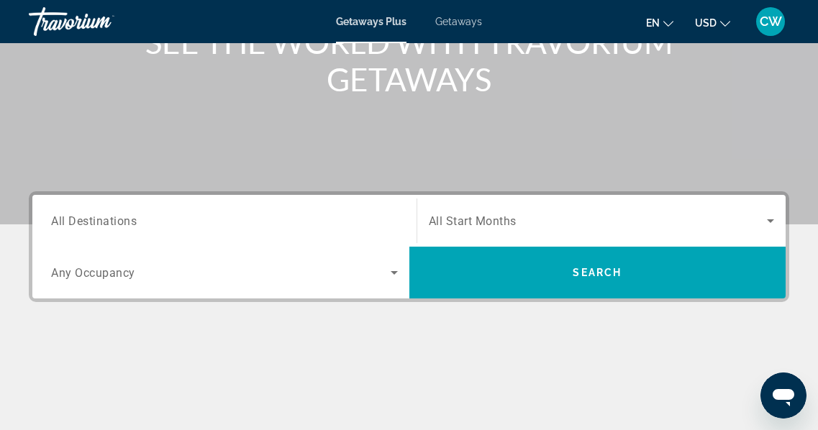
scroll to position [207, 0]
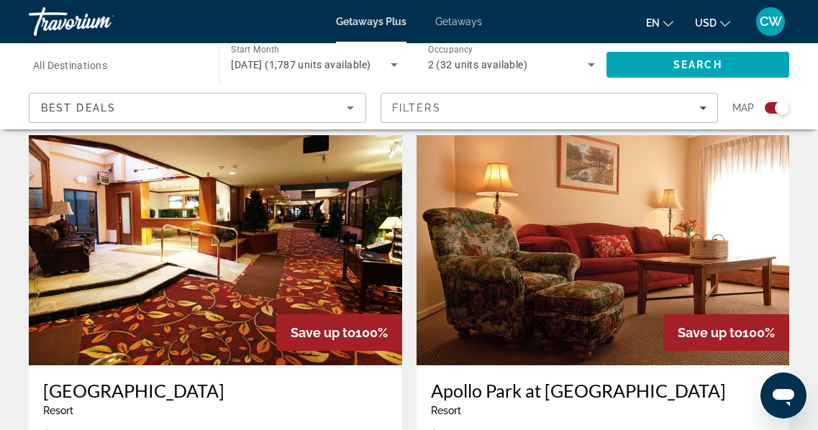
scroll to position [484, 0]
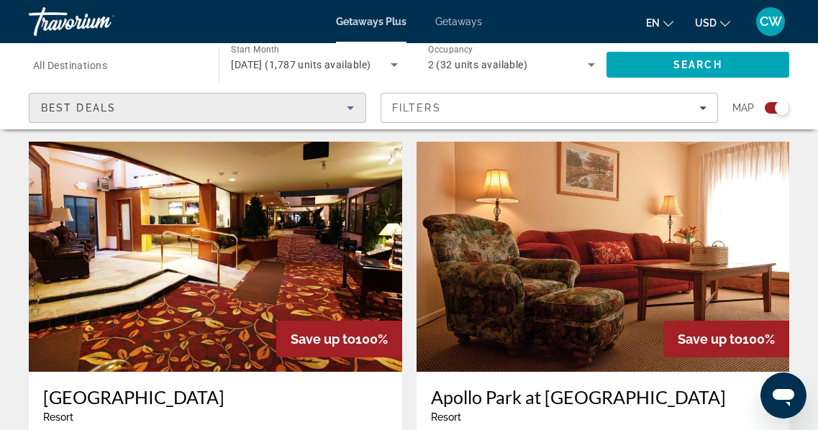
click at [352, 107] on icon "Sort by" at bounding box center [350, 109] width 7 height 4
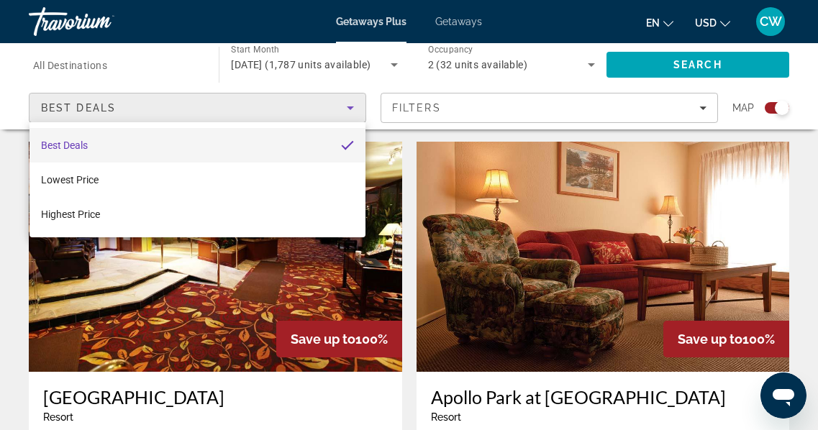
click at [461, 101] on div at bounding box center [409, 215] width 818 height 430
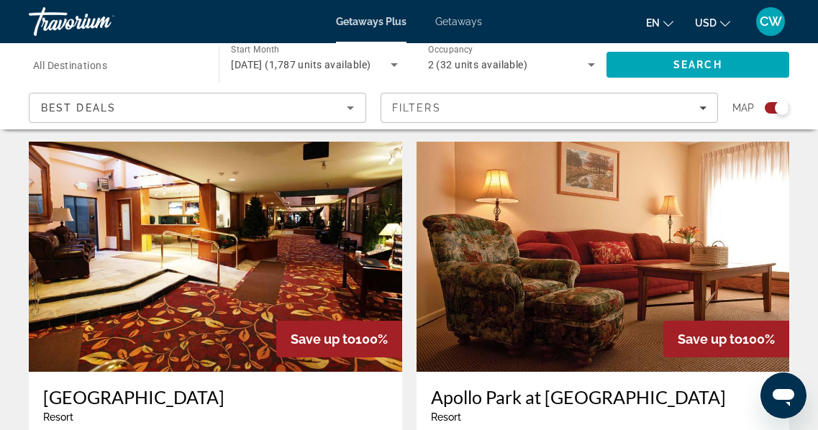
click at [83, 69] on span "All Destinations" at bounding box center [70, 66] width 74 height 12
click at [83, 69] on input "Destination All Destinations" at bounding box center [116, 65] width 167 height 17
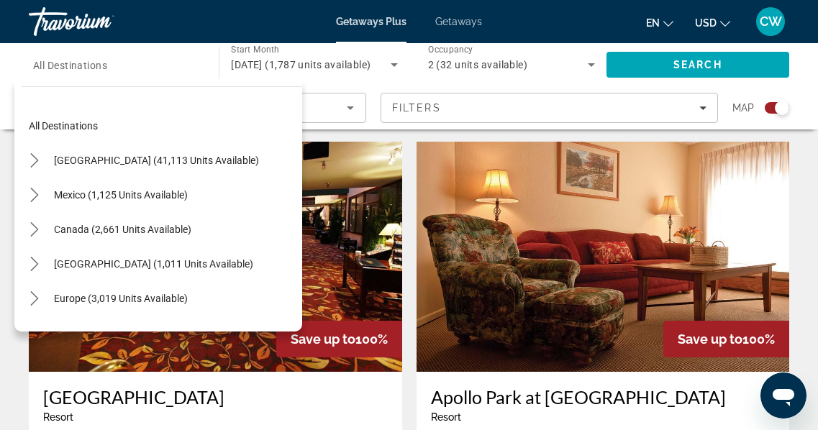
click at [150, 76] on div "Search widget" at bounding box center [116, 65] width 167 height 41
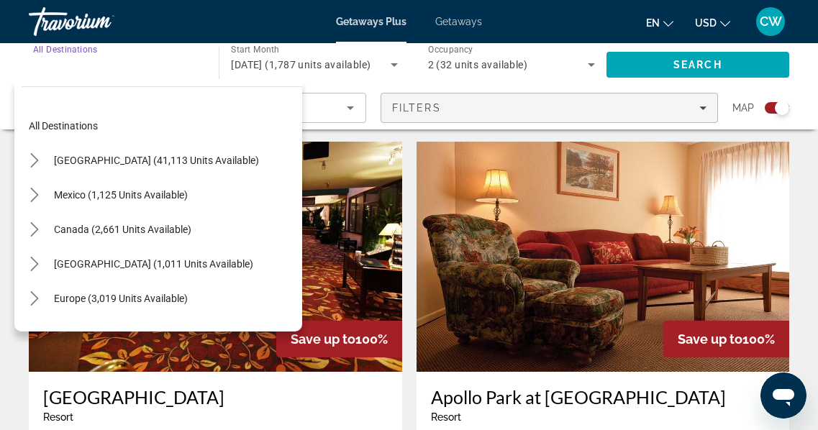
click at [531, 104] on div "Filters" at bounding box center [549, 108] width 314 height 12
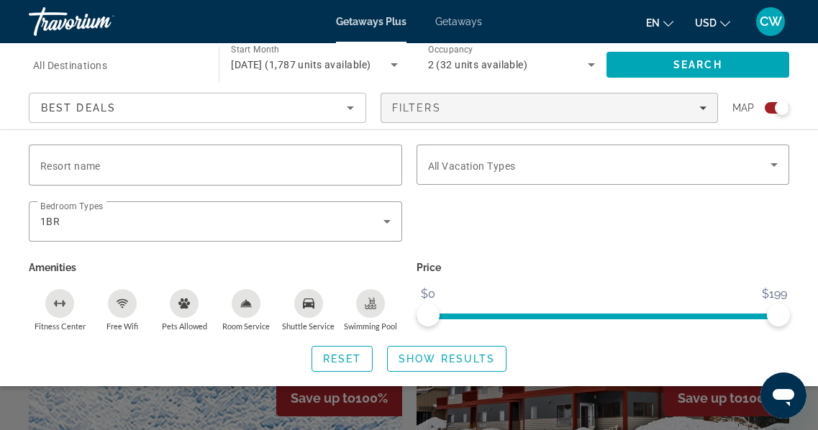
scroll to position [934, 0]
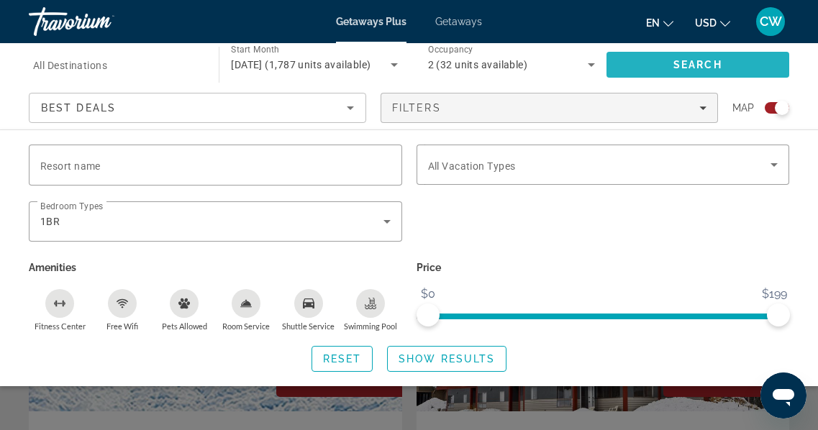
click at [700, 59] on span "Search" at bounding box center [698, 65] width 49 height 12
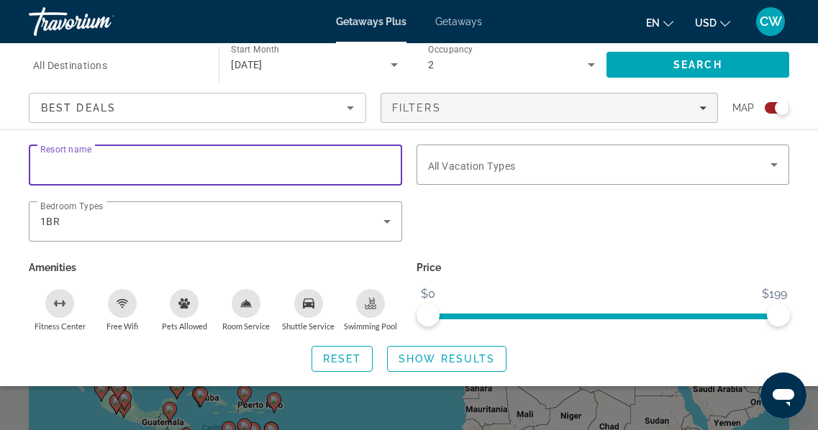
click at [102, 166] on input "Resort name" at bounding box center [215, 165] width 350 height 17
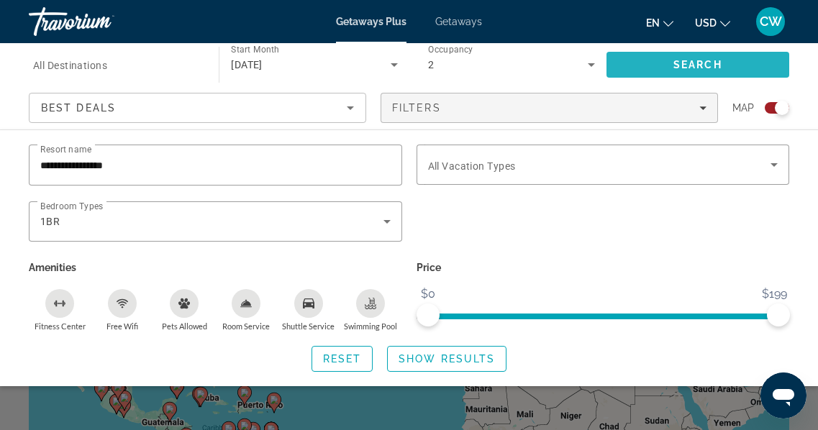
click at [661, 59] on span "Search" at bounding box center [698, 64] width 183 height 35
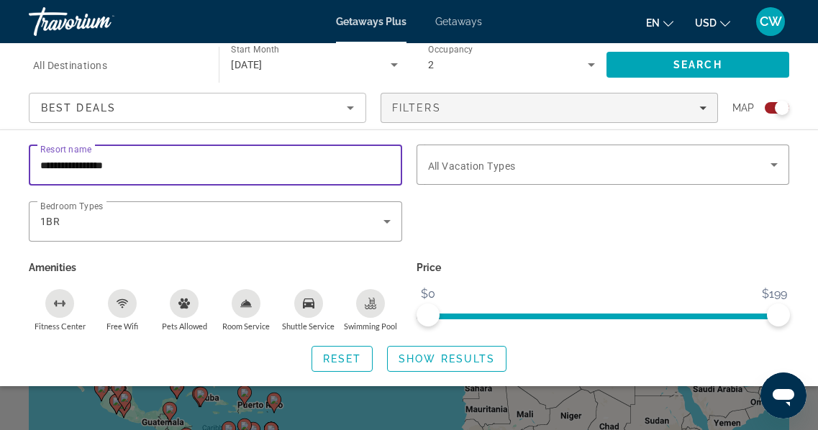
click at [127, 171] on input "**********" at bounding box center [215, 165] width 350 height 17
type input "**********"
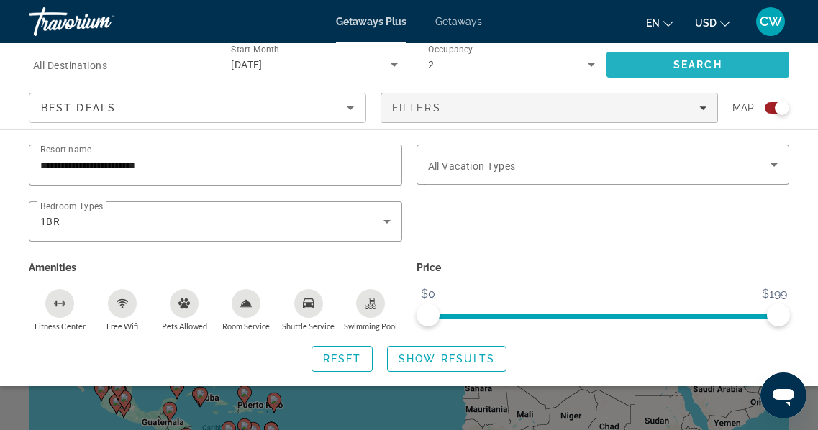
click at [653, 69] on span "Search" at bounding box center [698, 64] width 183 height 35
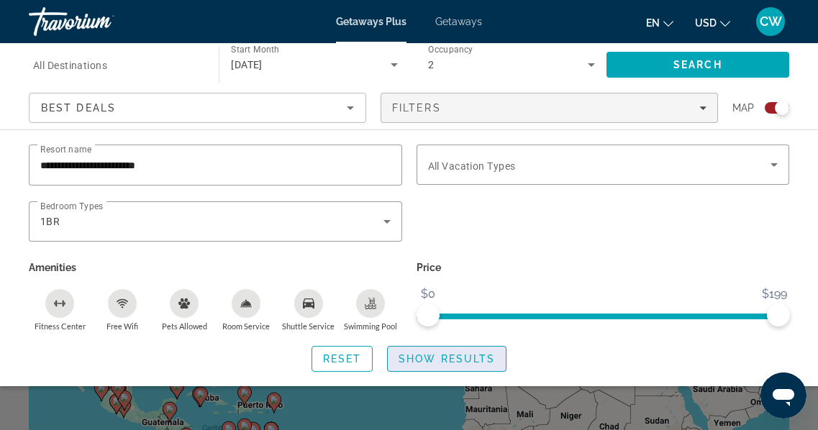
click at [458, 356] on span "Show Results" at bounding box center [447, 359] width 96 height 12
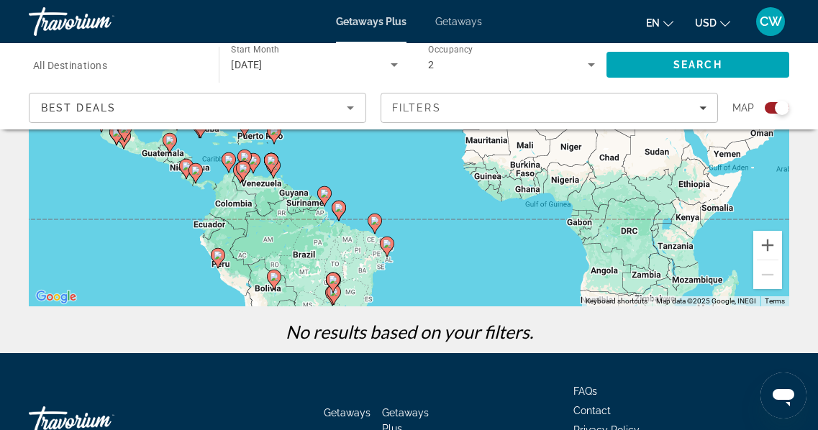
scroll to position [262, 0]
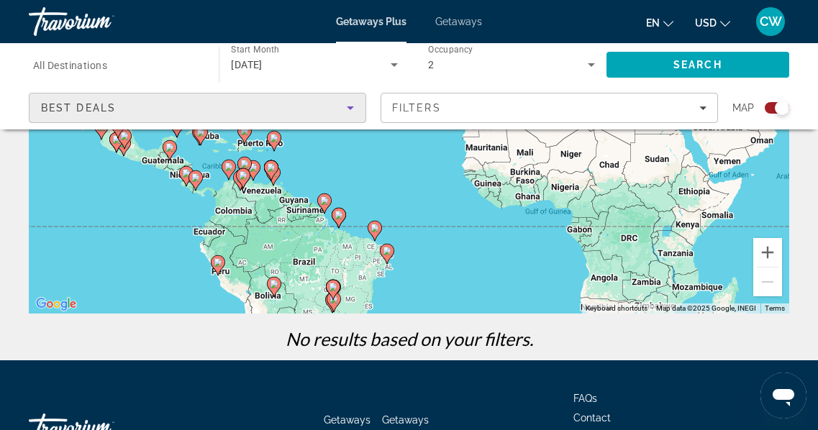
click at [354, 106] on icon "Sort by" at bounding box center [350, 107] width 17 height 17
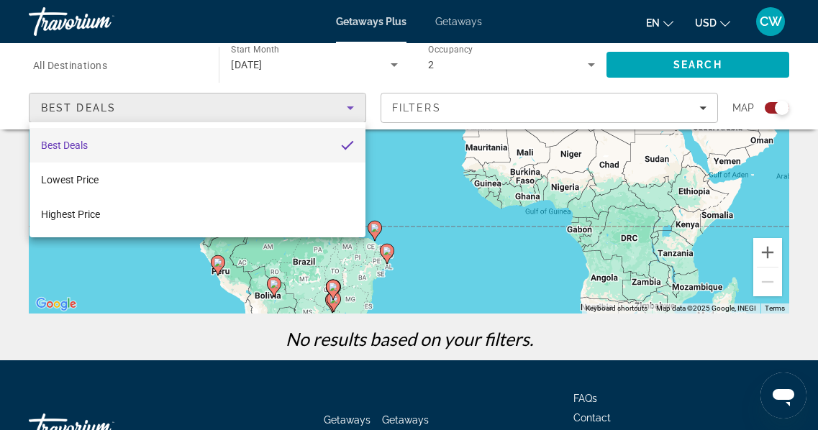
click at [354, 106] on div at bounding box center [409, 215] width 818 height 430
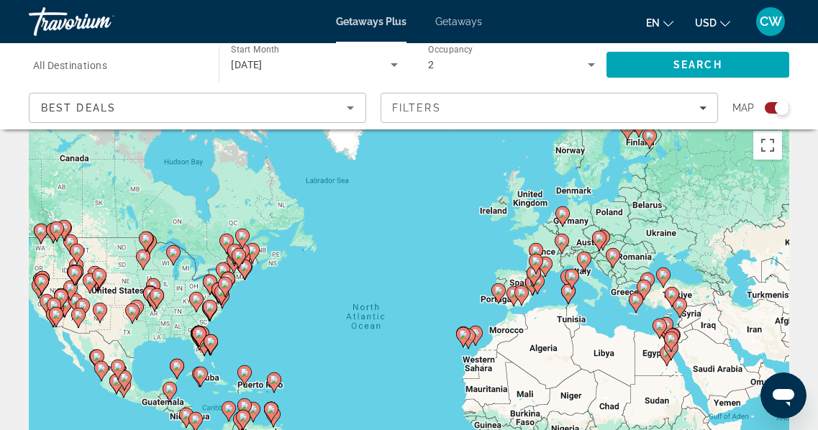
scroll to position [0, 0]
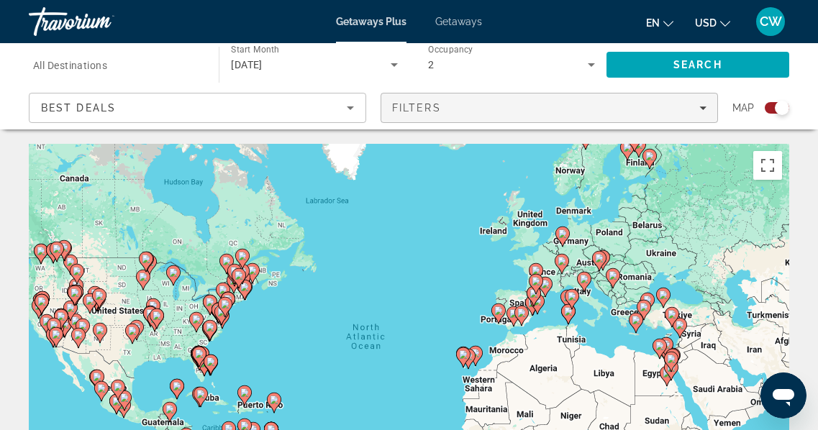
click at [422, 107] on span "Filters" at bounding box center [416, 108] width 49 height 12
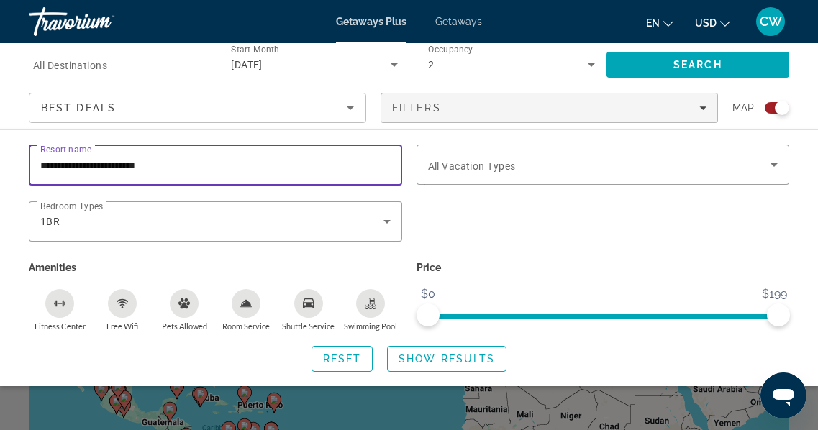
drag, startPoint x: 212, startPoint y: 172, endPoint x: 0, endPoint y: 163, distance: 211.7
click at [0, 163] on div "**********" at bounding box center [409, 258] width 818 height 227
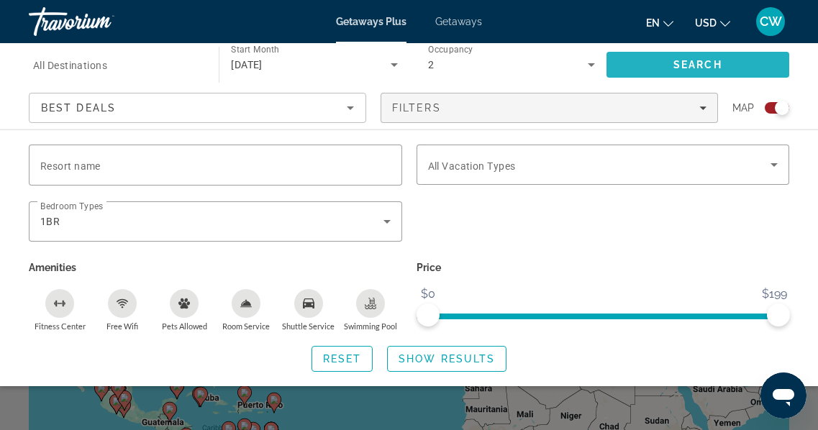
click at [716, 64] on span "Search" at bounding box center [698, 65] width 49 height 12
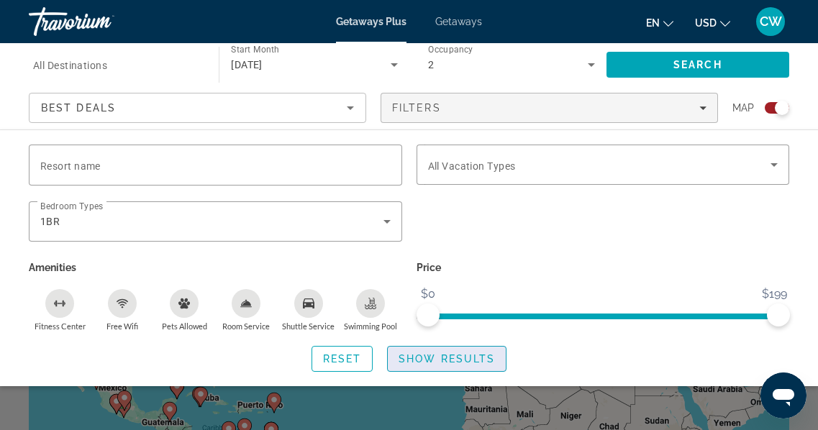
click at [476, 358] on span "Show Results" at bounding box center [447, 359] width 96 height 12
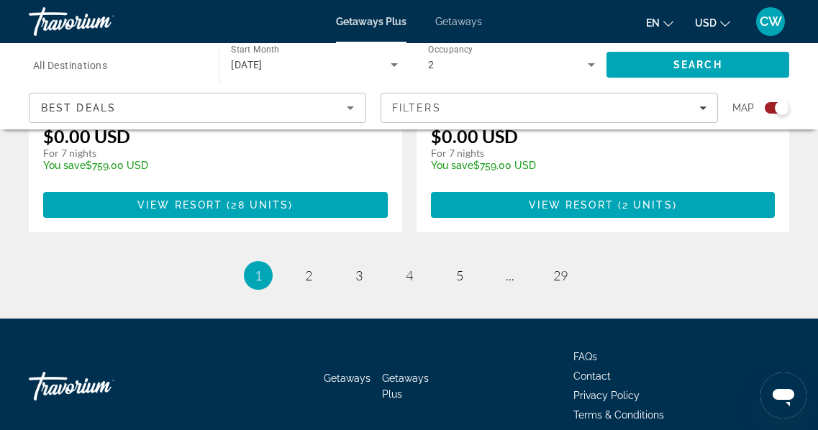
scroll to position [3316, 0]
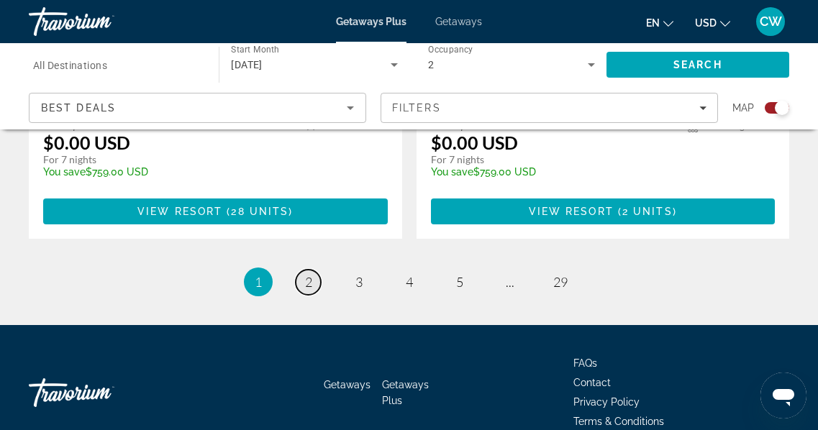
click at [310, 284] on span "2" at bounding box center [308, 282] width 7 height 16
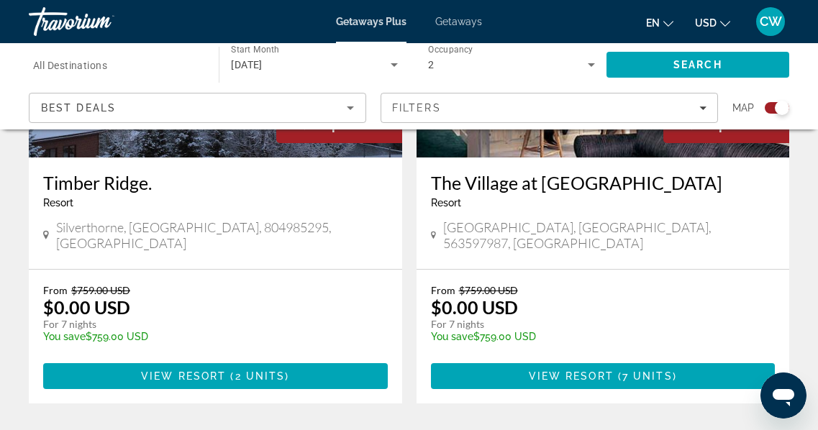
scroll to position [3217, 0]
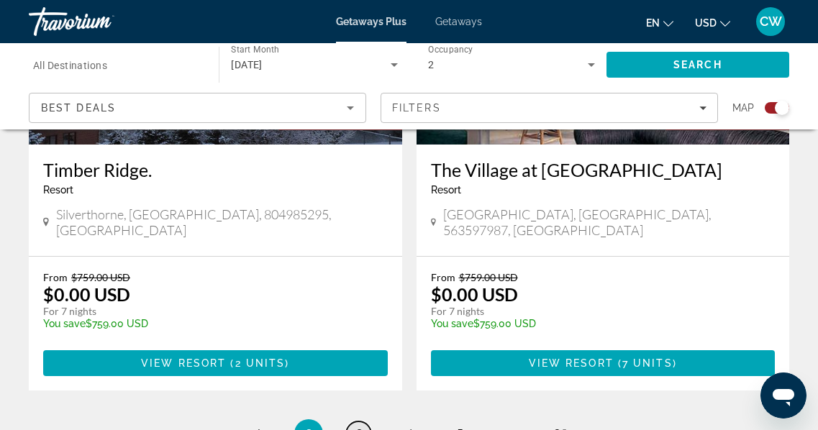
click at [359, 426] on span "3" at bounding box center [358, 434] width 7 height 16
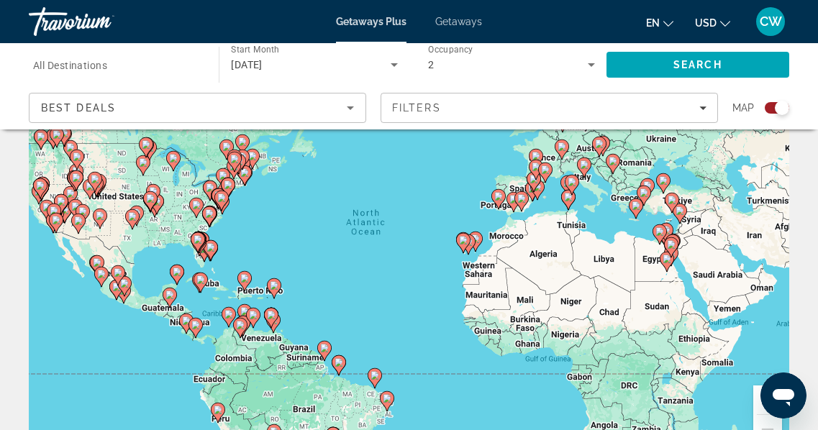
scroll to position [108, 0]
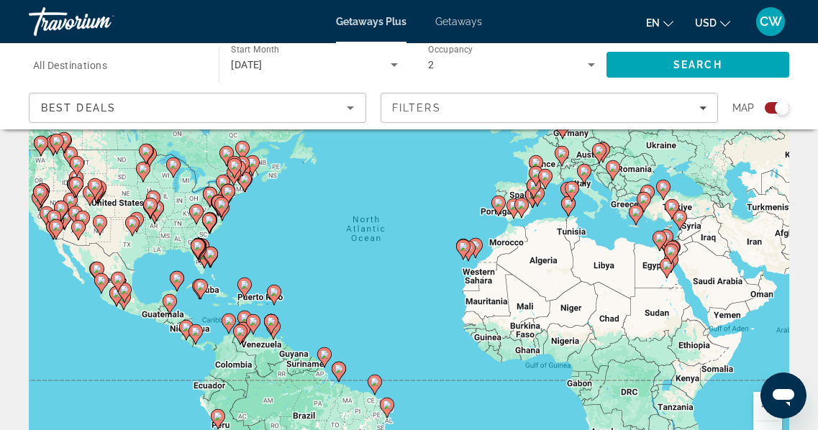
click at [430, 172] on div "To activate drag with keyboard, press Alt + Enter. Once in keyboard drag state,…" at bounding box center [409, 252] width 761 height 432
click at [248, 287] on image "Main content" at bounding box center [244, 285] width 9 height 9
type input "**********"
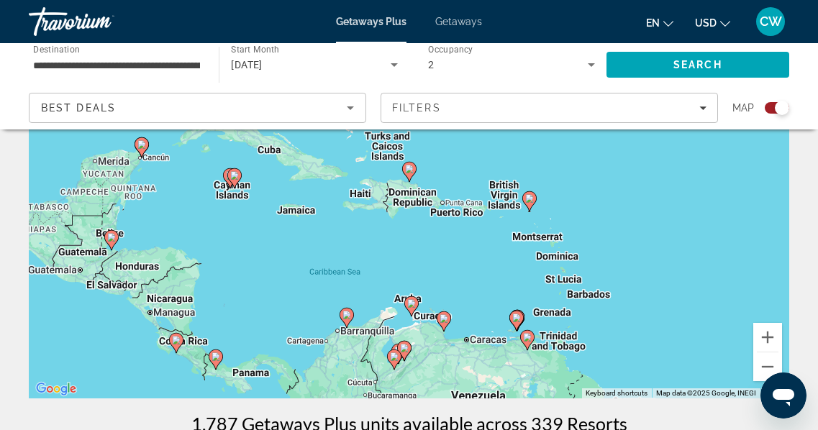
scroll to position [164, 0]
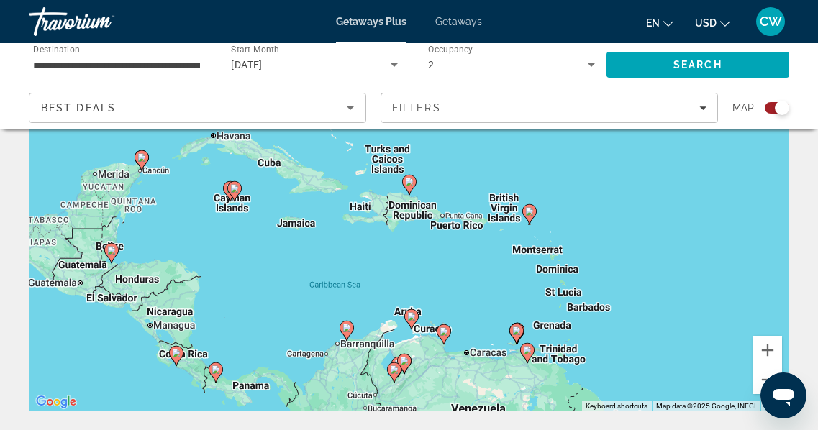
click at [470, 229] on div "To navigate, press the arrow keys. To activate drag with keyboard, press Alt + …" at bounding box center [409, 196] width 761 height 432
click at [467, 227] on div "To activate drag with keyboard, press Alt + Enter. Once in keyboard drag state,…" at bounding box center [409, 196] width 761 height 432
click at [468, 225] on div "To activate drag with keyboard, press Alt + Enter. Once in keyboard drag state,…" at bounding box center [409, 196] width 761 height 432
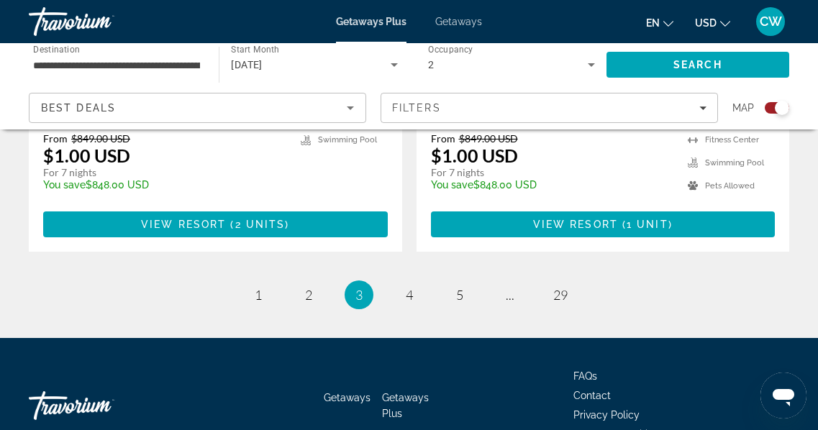
scroll to position [3344, 0]
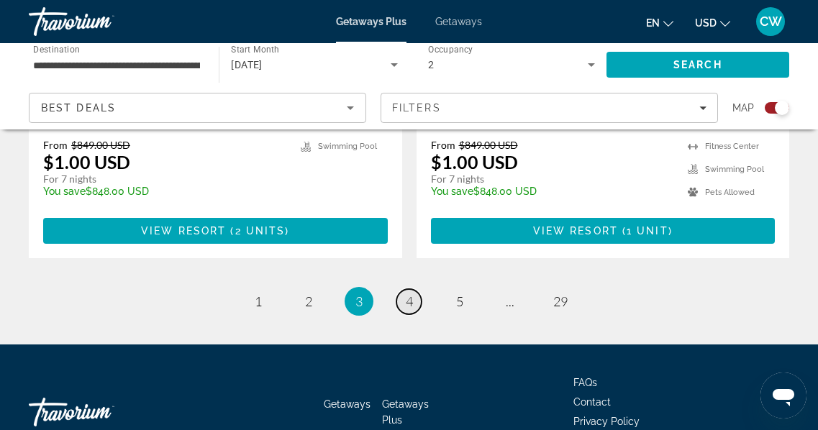
click at [407, 294] on span "4" at bounding box center [409, 302] width 7 height 16
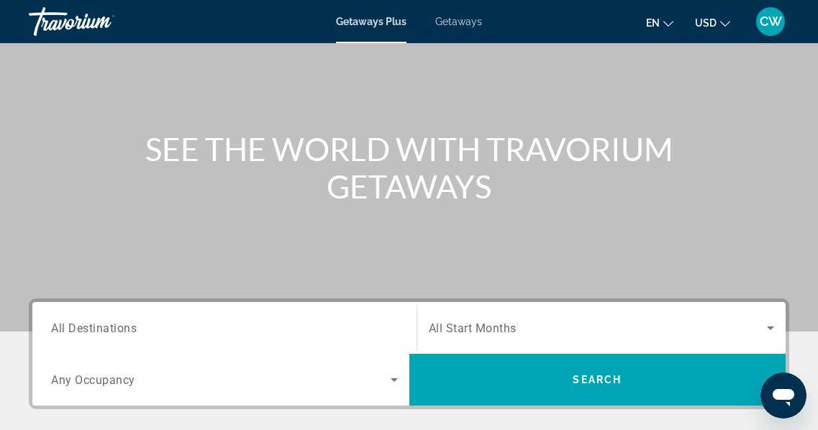
scroll to position [99, 0]
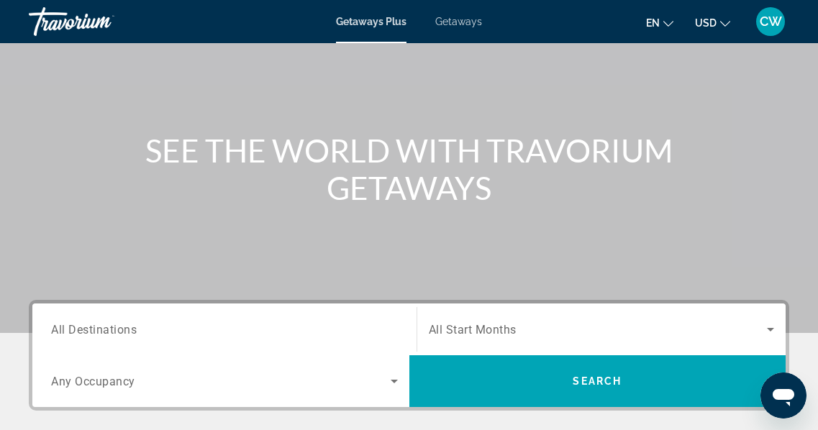
click at [814, 219] on div "Main content" at bounding box center [409, 117] width 818 height 432
click at [397, 380] on icon "Search widget" at bounding box center [394, 381] width 17 height 17
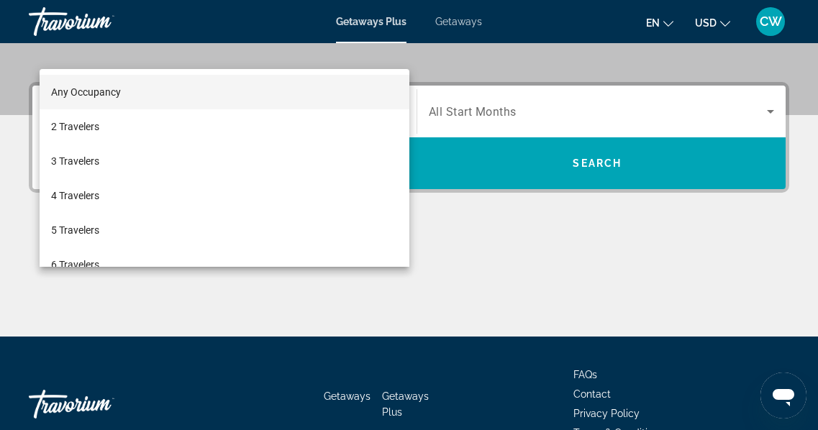
scroll to position [352, 0]
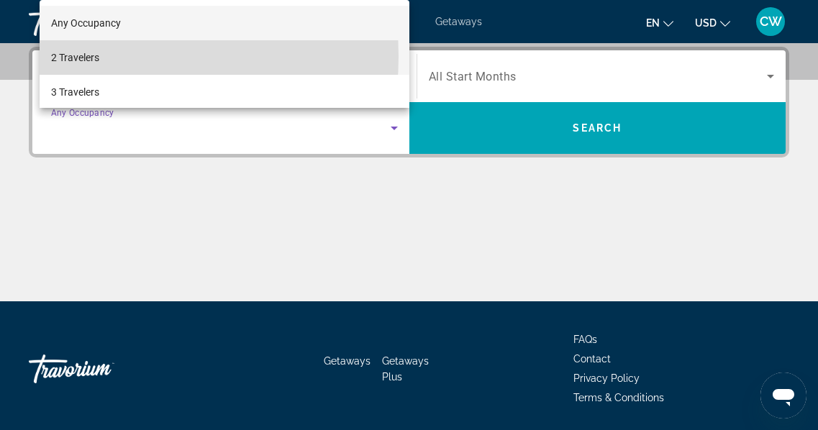
click at [81, 56] on span "2 Travelers" at bounding box center [75, 57] width 48 height 17
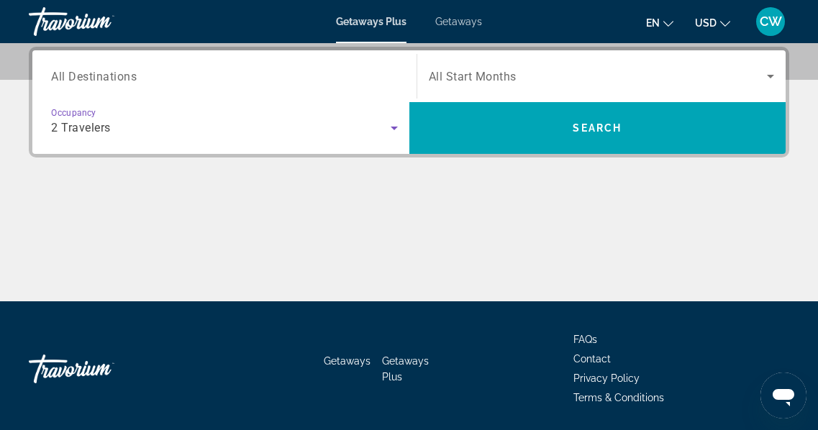
click at [774, 75] on icon "Search widget" at bounding box center [770, 76] width 17 height 17
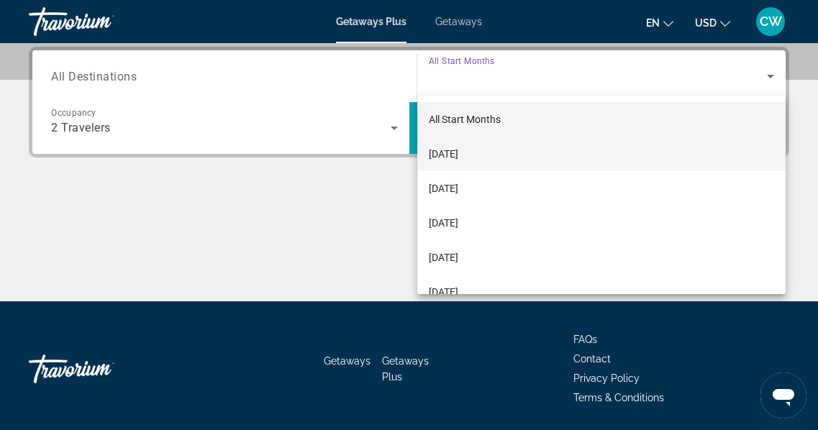
click at [499, 155] on mat-option "[DATE]" at bounding box center [601, 154] width 369 height 35
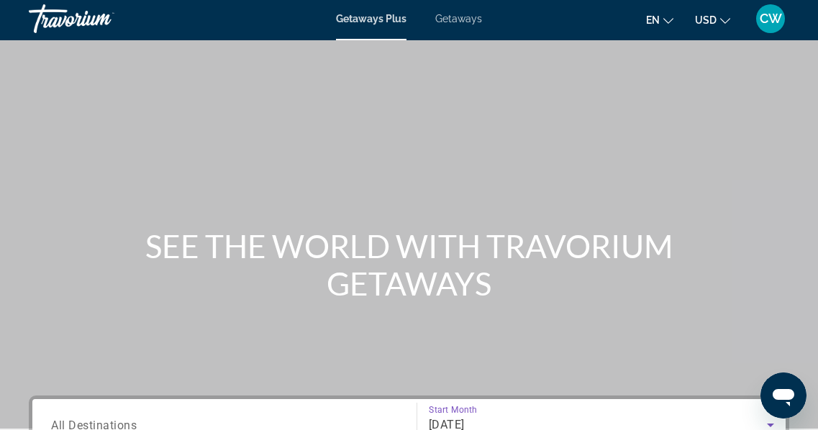
scroll to position [0, 0]
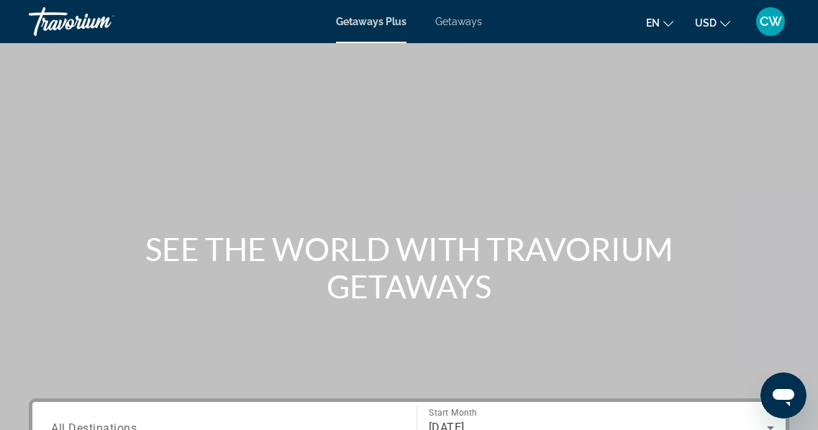
click at [470, 21] on span "Getaways" at bounding box center [458, 22] width 47 height 12
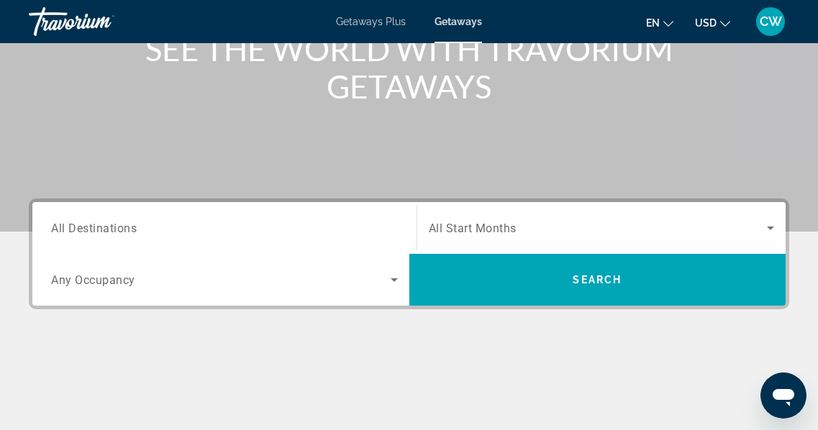
scroll to position [207, 0]
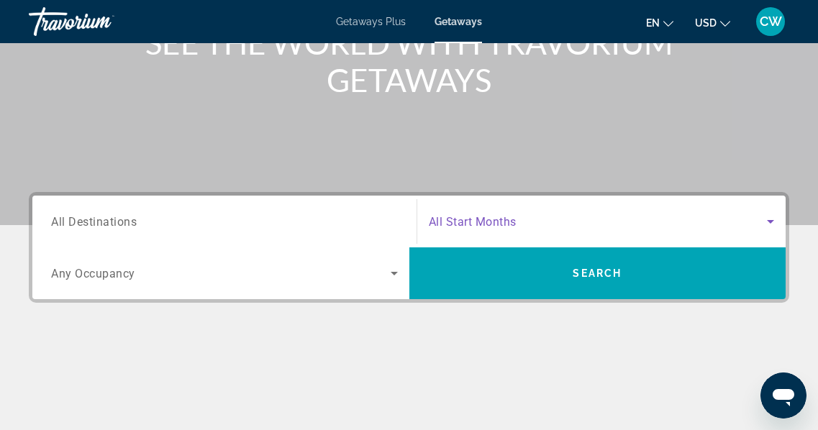
click at [771, 217] on icon "Search widget" at bounding box center [770, 221] width 17 height 17
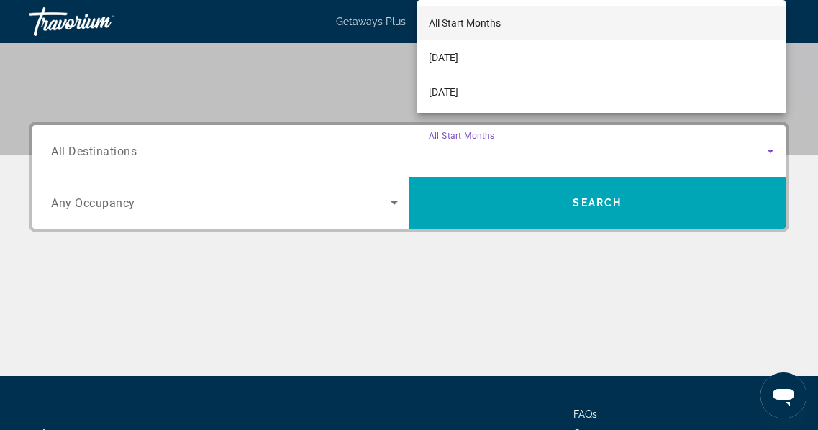
scroll to position [352, 0]
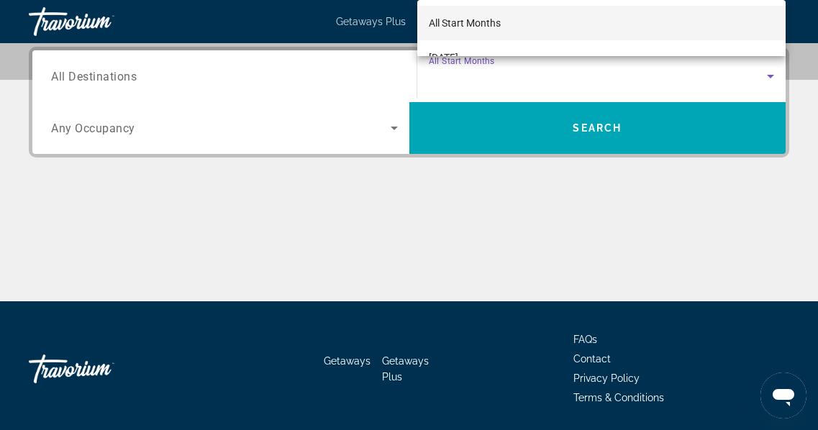
click at [774, 76] on div at bounding box center [409, 215] width 818 height 430
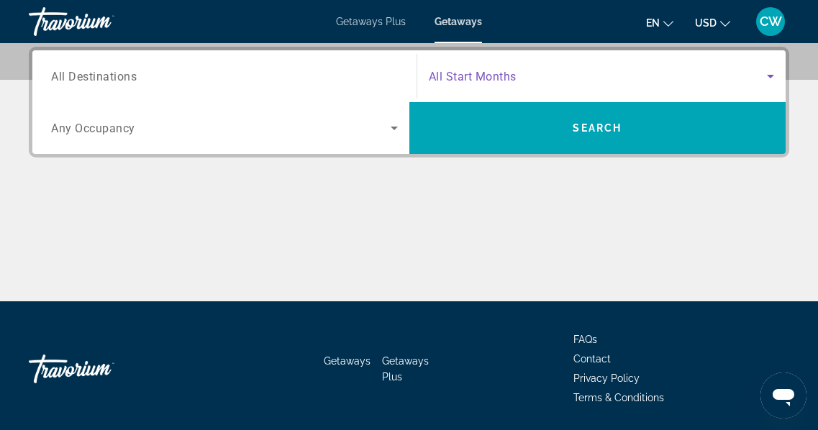
click at [774, 76] on icon "Search widget" at bounding box center [770, 76] width 17 height 17
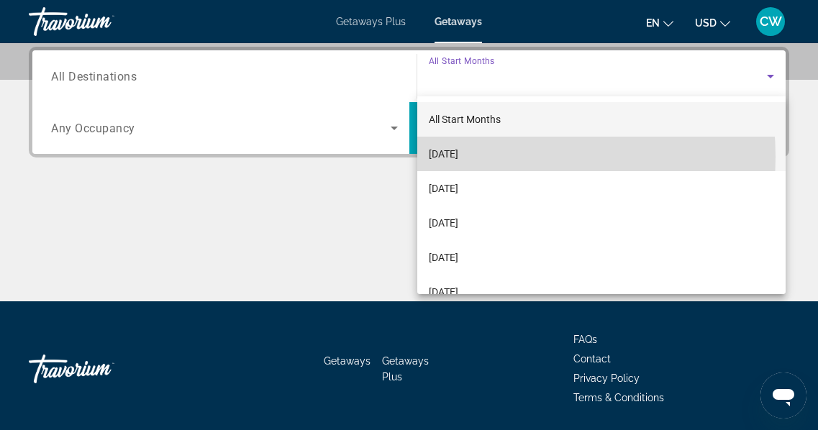
click at [458, 157] on span "[DATE]" at bounding box center [444, 153] width 30 height 17
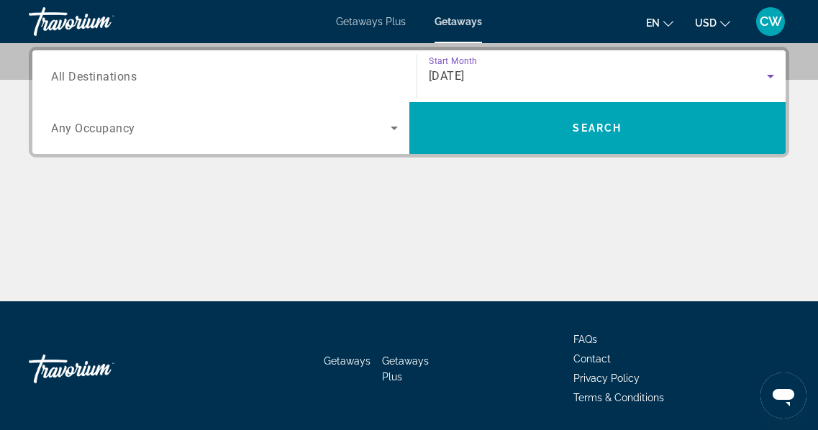
click at [131, 129] on span "Any Occupancy" at bounding box center [93, 129] width 84 height 14
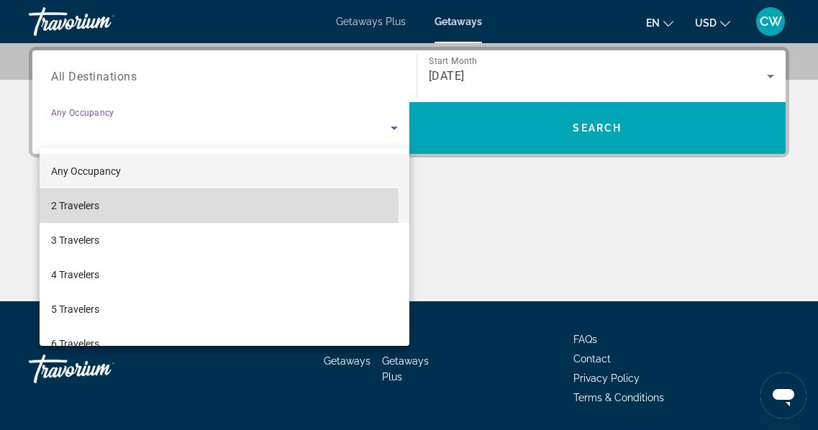
click at [99, 207] on mat-option "2 Travelers" at bounding box center [225, 206] width 370 height 35
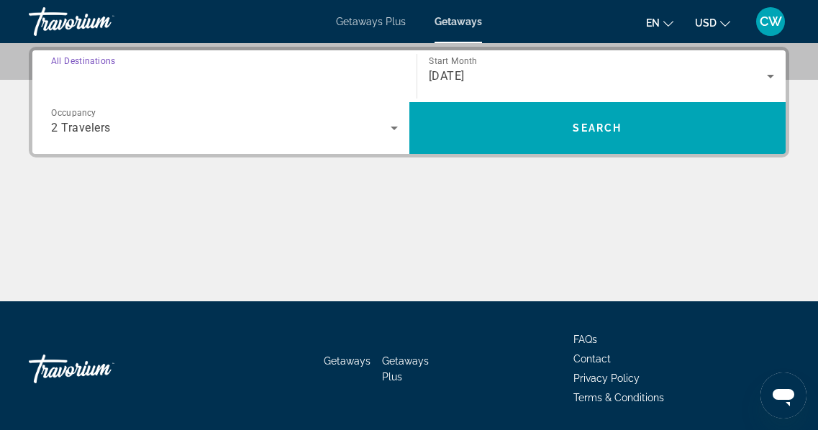
click at [104, 83] on input "Destination All Destinations" at bounding box center [224, 76] width 347 height 17
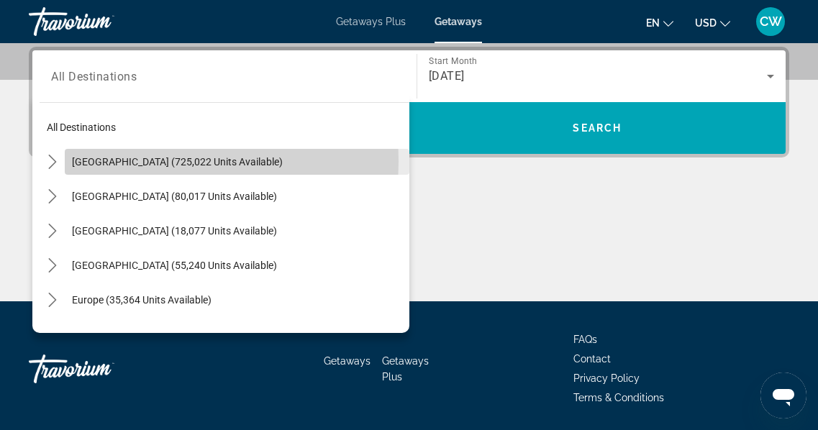
click at [146, 161] on span "[GEOGRAPHIC_DATA] (725,022 units available)" at bounding box center [177, 162] width 211 height 12
click at [146, 161] on div "Destination All Destinations All destinations [GEOGRAPHIC_DATA] (725,022 units …" at bounding box center [409, 174] width 818 height 255
type input "**********"
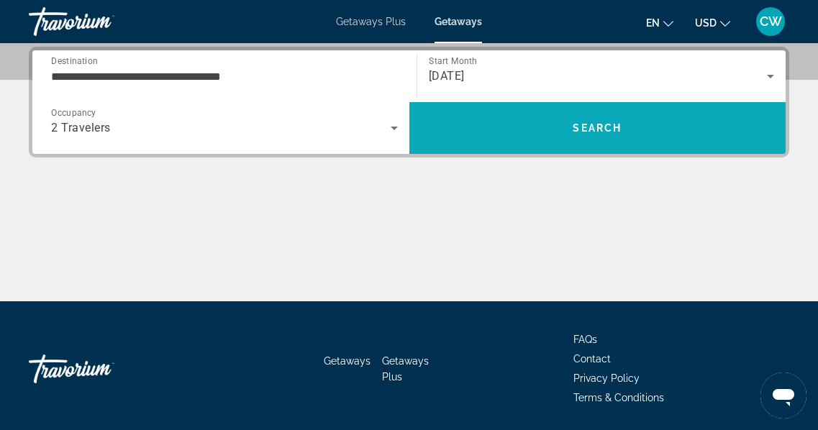
click at [628, 133] on span "Search" at bounding box center [597, 128] width 377 height 35
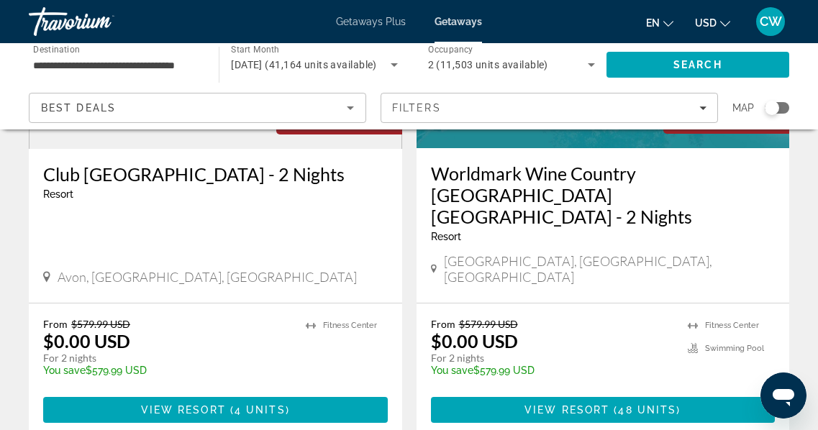
scroll to position [2865, 0]
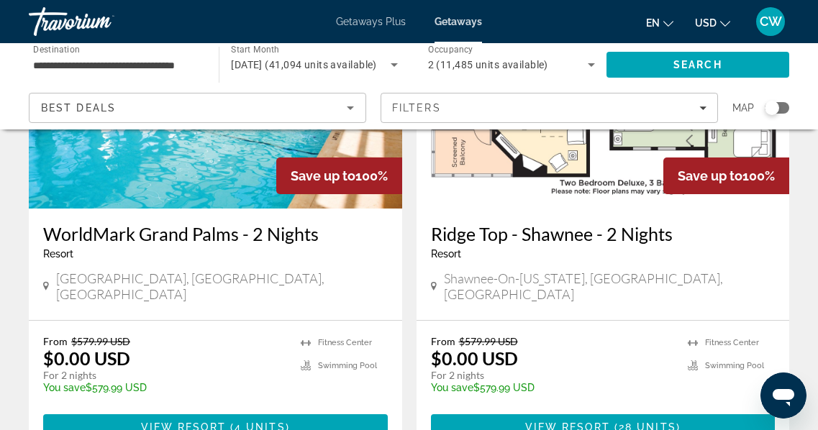
scroll to position [2827, 0]
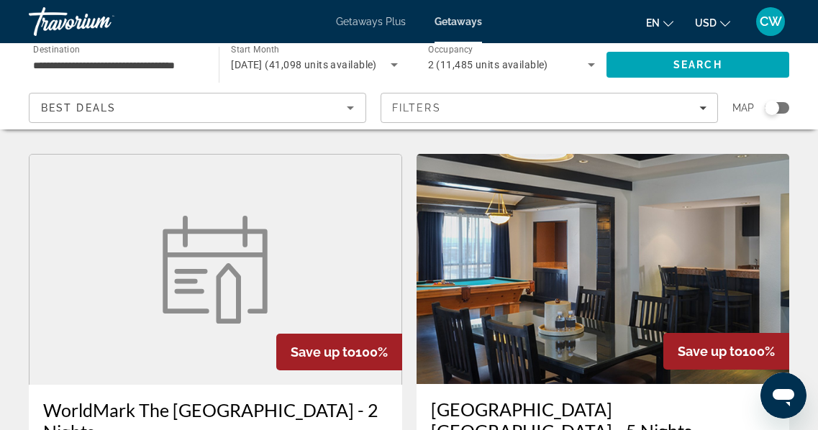
scroll to position [2574, 0]
